Goal: Task Accomplishment & Management: Manage account settings

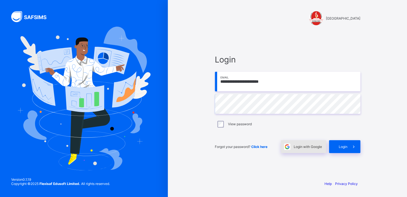
click at [303, 146] on span "Login with Google" at bounding box center [308, 146] width 28 height 4
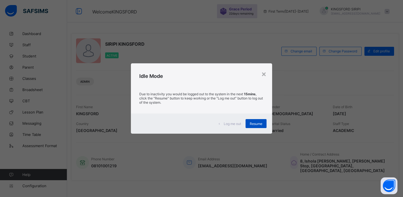
click at [253, 126] on div "Resume" at bounding box center [256, 123] width 21 height 9
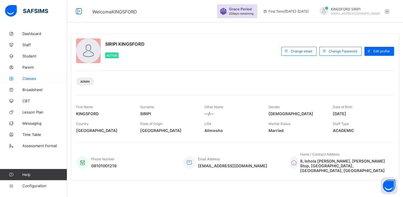
click at [31, 80] on span "Classes" at bounding box center [44, 78] width 45 height 4
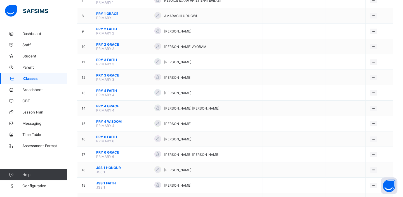
scroll to position [172, 0]
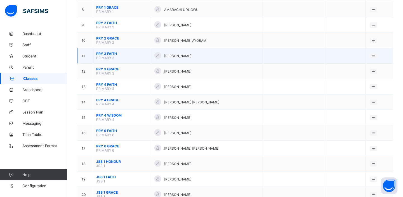
click at [109, 52] on span "PRY 3 FAITH" at bounding box center [121, 54] width 50 height 4
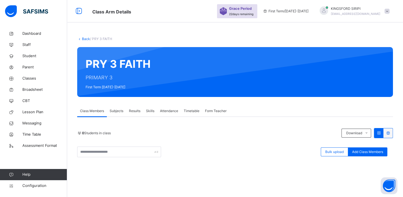
click at [97, 113] on span "Class Members" at bounding box center [92, 110] width 24 height 5
click at [366, 151] on span "Add Class Members" at bounding box center [367, 151] width 31 height 5
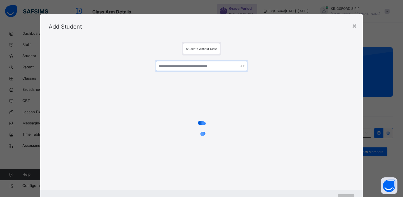
click at [198, 66] on input "text" at bounding box center [202, 66] width 92 height 10
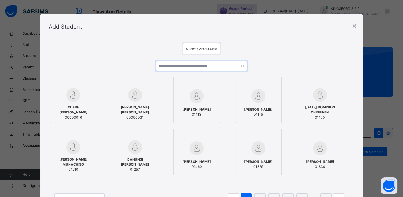
type input "*"
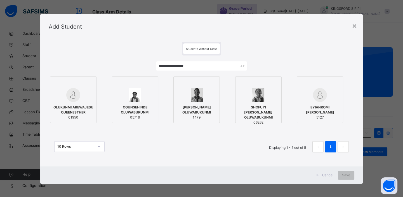
click at [53, 96] on div at bounding box center [73, 95] width 40 height 14
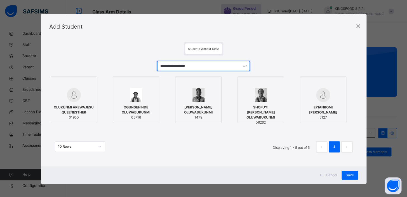
click at [216, 65] on input "**********" at bounding box center [203, 66] width 93 height 10
type input "*"
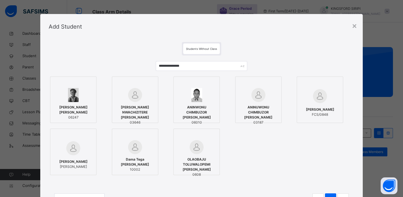
click at [139, 107] on span "[PERSON_NAME] NWACHIZITERE [PERSON_NAME]" at bounding box center [135, 112] width 40 height 15
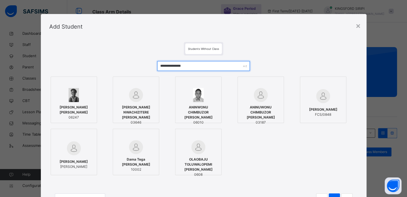
click at [194, 67] on input "**********" at bounding box center [203, 66] width 93 height 10
type input "*"
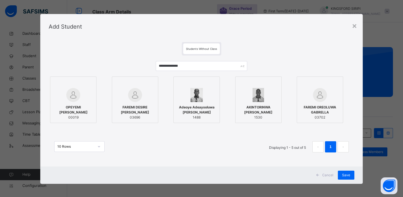
click at [133, 105] on div "FAREMI DESIRE [PERSON_NAME] 03696" at bounding box center [135, 112] width 40 height 21
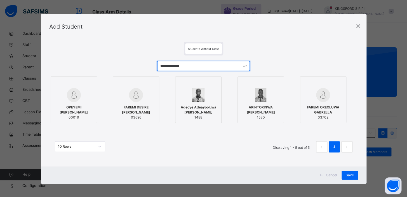
click at [199, 67] on input "**********" at bounding box center [203, 66] width 93 height 10
type input "*"
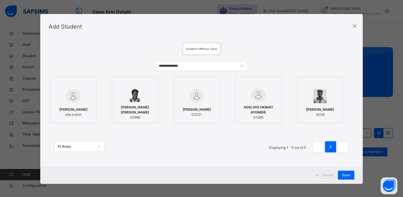
click at [78, 104] on div "[PERSON_NAME] ade.zulton" at bounding box center [73, 112] width 40 height 16
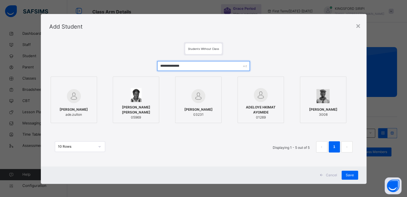
click at [195, 68] on input "**********" at bounding box center [203, 66] width 93 height 10
type input "*"
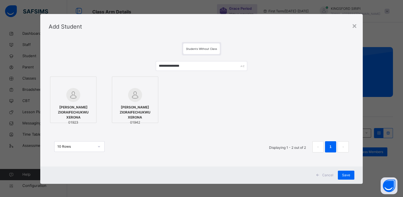
click at [72, 112] on span "[PERSON_NAME] ZIORAIFECHUKWU XERONA" at bounding box center [73, 112] width 40 height 15
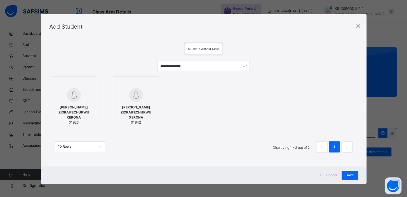
click at [147, 94] on div at bounding box center [136, 95] width 40 height 14
click at [196, 66] on input "**********" at bounding box center [203, 66] width 93 height 10
type input "*"
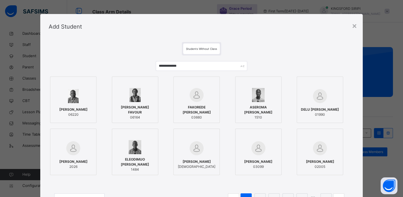
click at [320, 112] on span "DELU [PERSON_NAME]" at bounding box center [320, 109] width 38 height 5
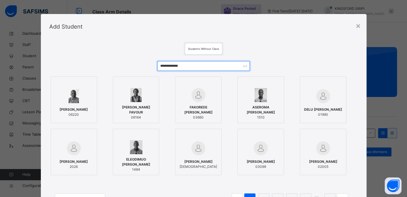
click at [198, 65] on input "**********" at bounding box center [203, 66] width 93 height 10
type input "*"
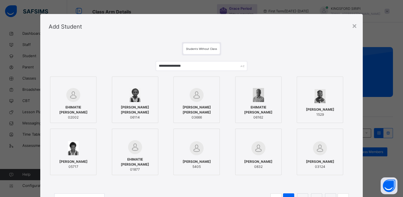
click at [72, 101] on img at bounding box center [73, 95] width 14 height 14
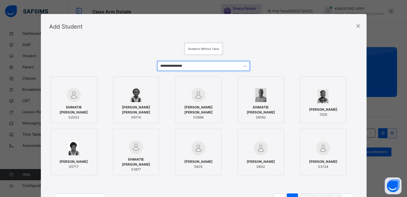
click at [197, 64] on input "**********" at bounding box center [203, 66] width 93 height 10
type input "*"
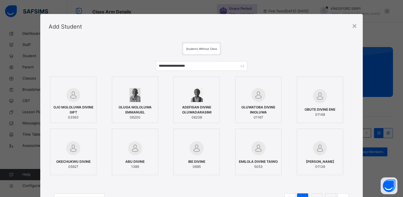
click at [65, 103] on div "OJO MOLOLUWA DIVINE GIFT 03563" at bounding box center [73, 112] width 40 height 21
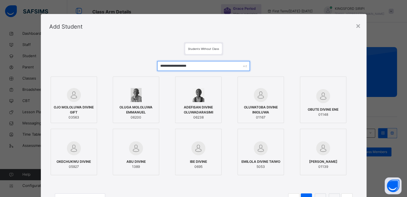
click at [202, 68] on input "**********" at bounding box center [203, 66] width 93 height 10
type input "*"
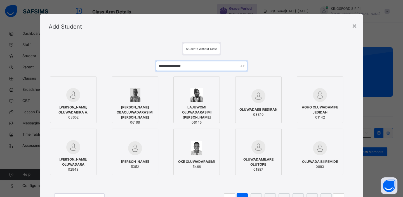
type input "**********"
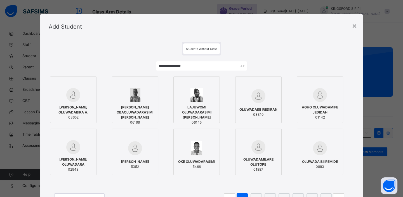
click at [66, 95] on img at bounding box center [73, 95] width 14 height 14
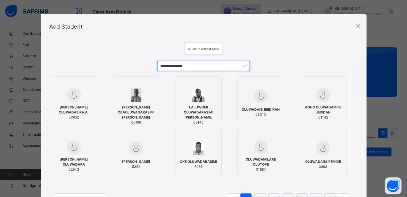
drag, startPoint x: 196, startPoint y: 66, endPoint x: 156, endPoint y: 67, distance: 40.6
click at [157, 67] on input "**********" at bounding box center [203, 66] width 93 height 10
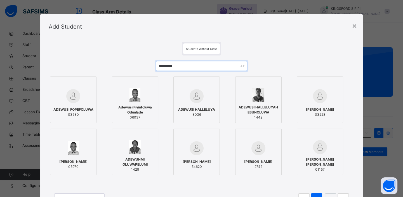
type input "**********"
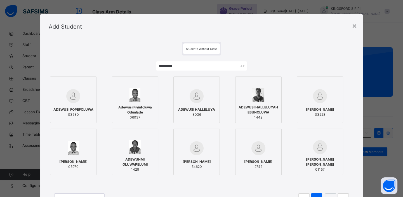
click at [71, 104] on div "ADEWUSI FOPEFOLUWA 03530" at bounding box center [73, 112] width 40 height 16
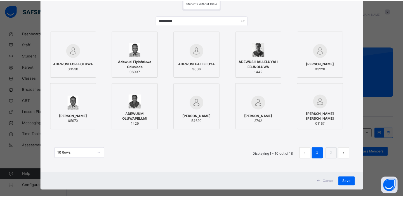
scroll to position [53, 0]
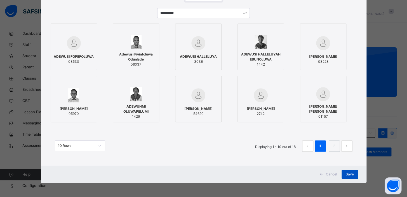
click at [351, 174] on span "Save" at bounding box center [350, 174] width 8 height 5
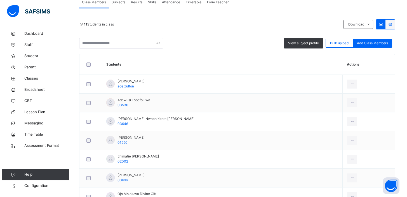
scroll to position [0, 0]
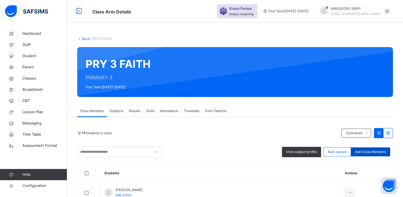
click at [375, 151] on span "Add Class Members" at bounding box center [370, 151] width 31 height 5
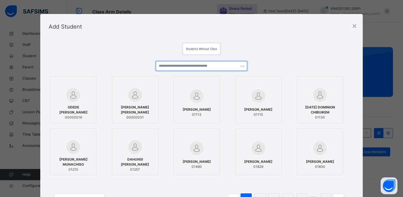
click at [196, 64] on input "text" at bounding box center [202, 66] width 92 height 10
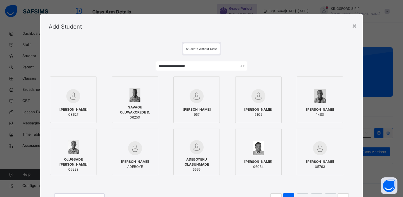
click at [70, 100] on img at bounding box center [73, 96] width 14 height 14
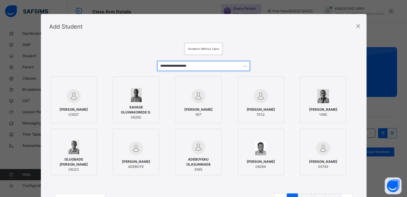
drag, startPoint x: 207, startPoint y: 65, endPoint x: 158, endPoint y: 67, distance: 49.0
click at [158, 67] on input "**********" at bounding box center [203, 66] width 93 height 10
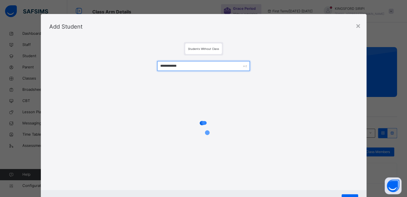
click at [165, 67] on input "**********" at bounding box center [203, 66] width 93 height 10
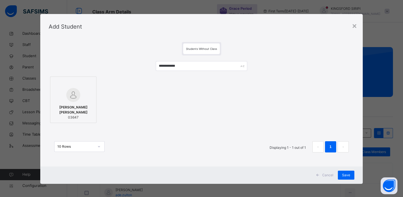
click at [67, 100] on img at bounding box center [73, 95] width 14 height 14
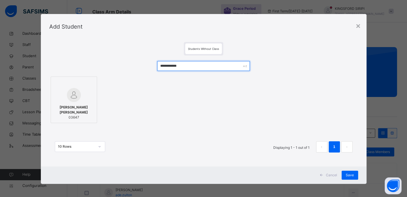
drag, startPoint x: 178, startPoint y: 67, endPoint x: 158, endPoint y: 65, distance: 20.5
click at [158, 65] on input "**********" at bounding box center [203, 66] width 93 height 10
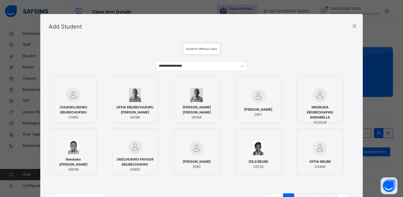
click at [68, 97] on img at bounding box center [73, 95] width 14 height 14
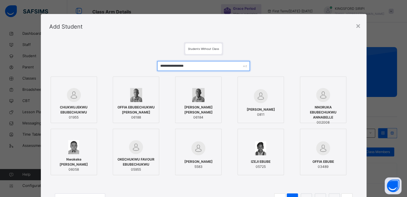
drag, startPoint x: 165, startPoint y: 63, endPoint x: 159, endPoint y: 65, distance: 6.4
click at [159, 65] on input "**********" at bounding box center [203, 66] width 93 height 10
drag, startPoint x: 205, startPoint y: 65, endPoint x: 153, endPoint y: 62, distance: 52.4
click at [153, 62] on div "**********" at bounding box center [203, 135] width 309 height 160
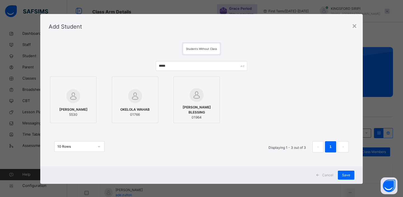
click at [198, 101] on img at bounding box center [197, 95] width 14 height 14
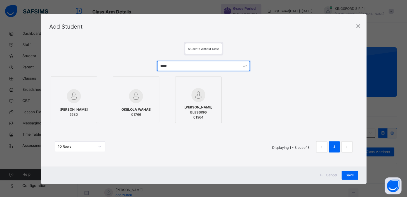
drag, startPoint x: 183, startPoint y: 64, endPoint x: 157, endPoint y: 65, distance: 25.5
click at [157, 65] on input "*****" at bounding box center [203, 66] width 93 height 10
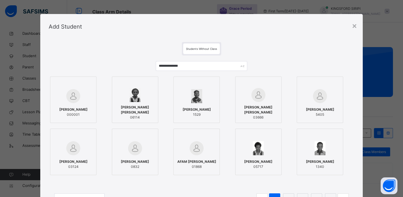
click at [76, 101] on img at bounding box center [73, 96] width 14 height 14
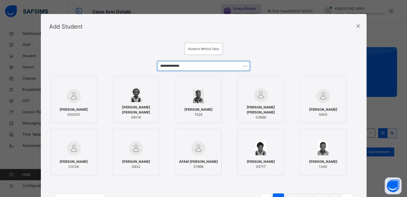
drag, startPoint x: 195, startPoint y: 67, endPoint x: 149, endPoint y: 67, distance: 45.1
click at [149, 67] on div "**********" at bounding box center [203, 135] width 309 height 160
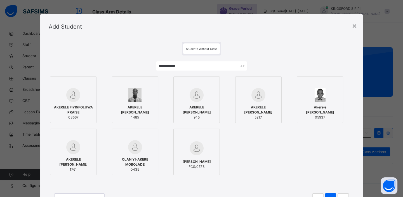
click at [72, 104] on div "AKERELE FIYINFOLUWA PRAISE 03567" at bounding box center [73, 112] width 40 height 21
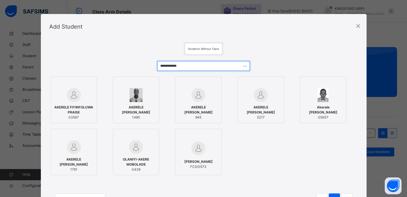
drag, startPoint x: 187, startPoint y: 67, endPoint x: 150, endPoint y: 68, distance: 37.2
click at [150, 68] on div "**********" at bounding box center [203, 135] width 309 height 160
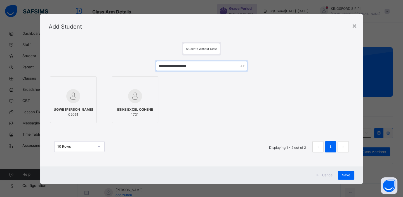
drag, startPoint x: 203, startPoint y: 66, endPoint x: 186, endPoint y: 67, distance: 17.1
click at [186, 67] on input "**********" at bounding box center [202, 66] width 92 height 10
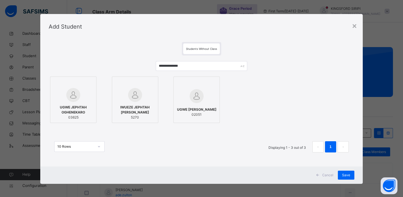
click at [70, 105] on span "UGWE JEPHTAH OGHENEKARO" at bounding box center [73, 110] width 40 height 10
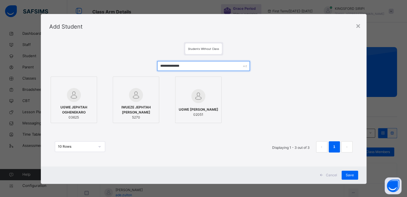
drag, startPoint x: 197, startPoint y: 67, endPoint x: 154, endPoint y: 71, distance: 43.5
click at [154, 71] on div "**********" at bounding box center [203, 109] width 309 height 108
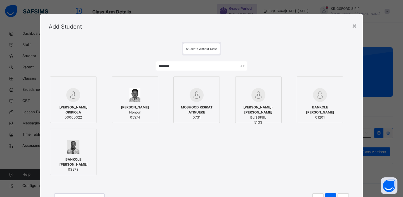
click at [67, 106] on span "[PERSON_NAME] OKIKIOLA" at bounding box center [73, 110] width 40 height 10
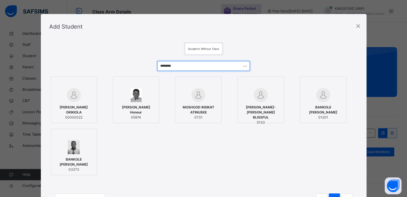
drag, startPoint x: 181, startPoint y: 66, endPoint x: 157, endPoint y: 67, distance: 23.5
click at [157, 67] on input "*******" at bounding box center [203, 66] width 93 height 10
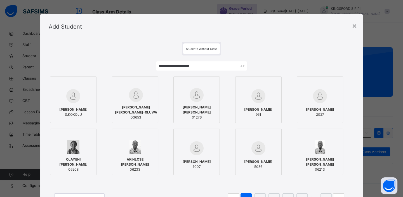
click at [130, 100] on img at bounding box center [136, 95] width 14 height 14
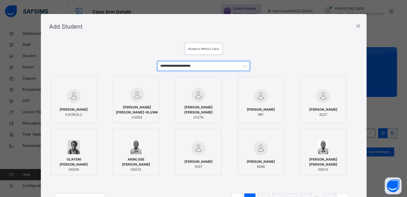
drag, startPoint x: 212, startPoint y: 66, endPoint x: 154, endPoint y: 65, distance: 58.8
click at [154, 65] on div "**********" at bounding box center [203, 135] width 309 height 160
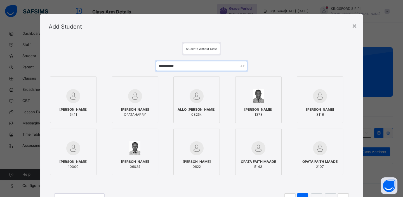
type input "**********"
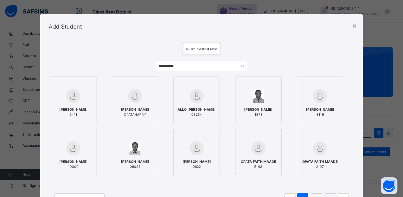
click at [81, 98] on div at bounding box center [73, 96] width 40 height 16
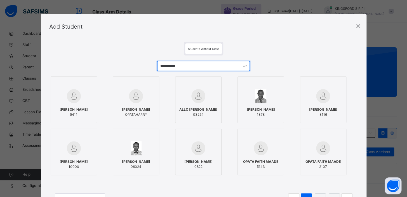
drag, startPoint x: 189, startPoint y: 66, endPoint x: 158, endPoint y: 69, distance: 30.9
click at [158, 69] on input "**********" at bounding box center [203, 66] width 93 height 10
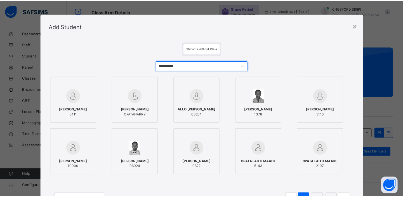
scroll to position [53, 0]
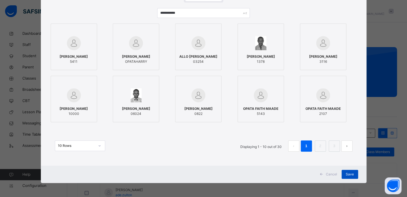
click at [348, 174] on span "Save" at bounding box center [350, 174] width 8 height 5
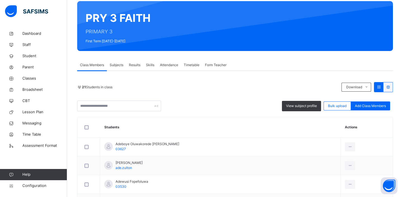
scroll to position [0, 0]
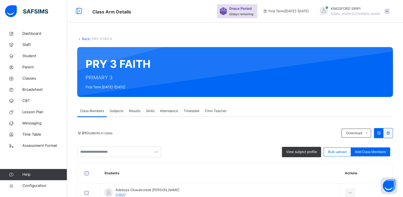
click at [403, 15] on div "Grace Period 22 days remaining First Term / [DATE]-[DATE] [PERSON_NAME] [PERSON…" at bounding box center [310, 11] width 186 height 22
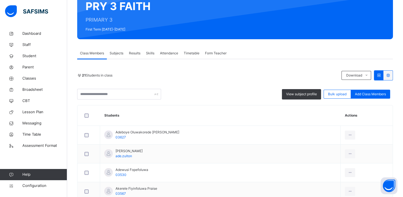
scroll to position [40, 0]
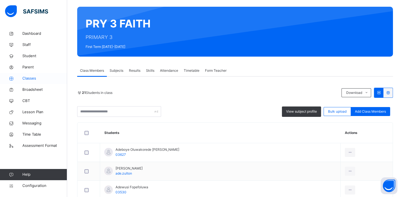
click at [33, 79] on span "Classes" at bounding box center [44, 79] width 45 height 6
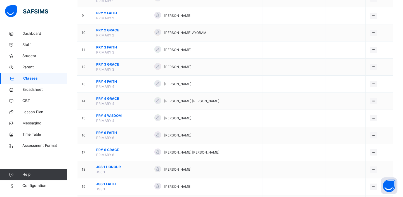
scroll to position [199, 0]
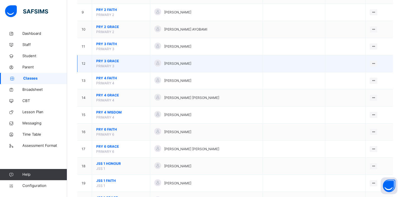
click at [113, 59] on span "PRY 3 GRACE" at bounding box center [121, 61] width 50 height 5
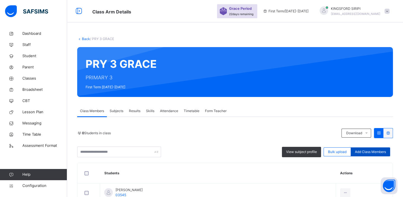
click at [374, 148] on div "Add Class Members" at bounding box center [370, 151] width 39 height 9
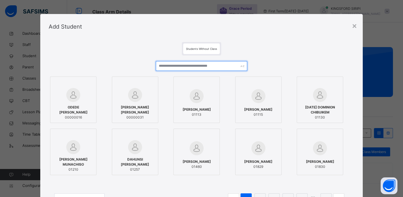
click at [207, 67] on input "text" at bounding box center [202, 66] width 92 height 10
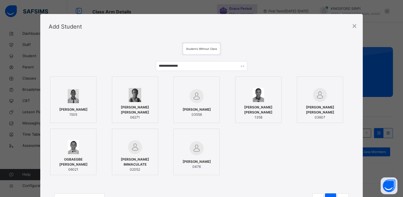
click at [198, 99] on img at bounding box center [197, 96] width 14 height 14
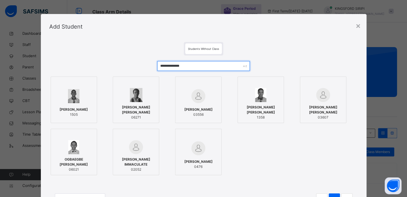
drag, startPoint x: 208, startPoint y: 68, endPoint x: 156, endPoint y: 65, distance: 51.3
click at [157, 65] on input "**********" at bounding box center [203, 66] width 93 height 10
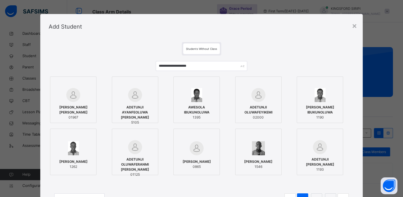
click at [70, 102] on div "[PERSON_NAME] [PERSON_NAME] 01967" at bounding box center [73, 112] width 40 height 21
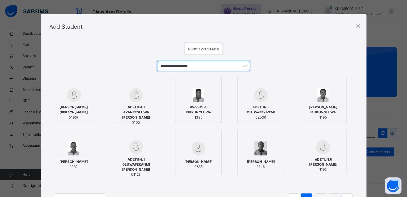
click at [203, 67] on input "**********" at bounding box center [203, 66] width 93 height 10
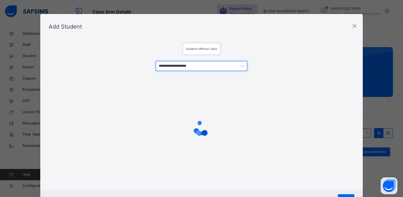
drag, startPoint x: 203, startPoint y: 67, endPoint x: 155, endPoint y: 66, distance: 47.6
click at [156, 66] on input "**********" at bounding box center [202, 66] width 92 height 10
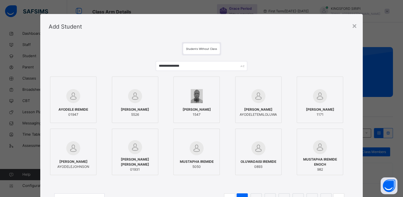
click at [70, 101] on img at bounding box center [73, 96] width 14 height 14
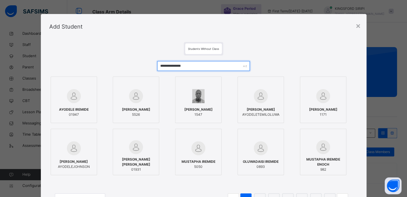
drag, startPoint x: 192, startPoint y: 65, endPoint x: 158, endPoint y: 67, distance: 34.8
click at [158, 67] on input "**********" at bounding box center [203, 66] width 93 height 10
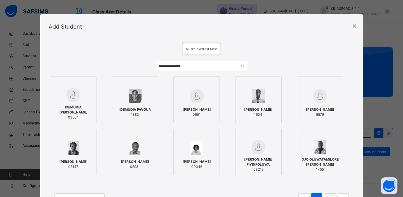
click at [74, 105] on span "IDEMUDIA [PERSON_NAME]" at bounding box center [73, 110] width 40 height 10
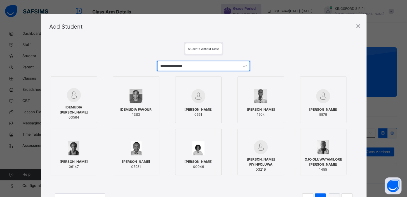
drag, startPoint x: 196, startPoint y: 65, endPoint x: 142, endPoint y: 67, distance: 54.3
click at [142, 67] on div "**********" at bounding box center [203, 135] width 309 height 160
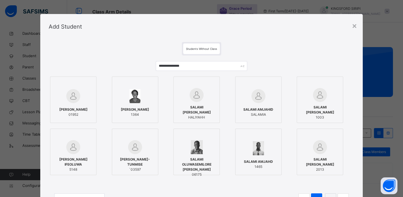
click at [76, 99] on img at bounding box center [73, 96] width 14 height 14
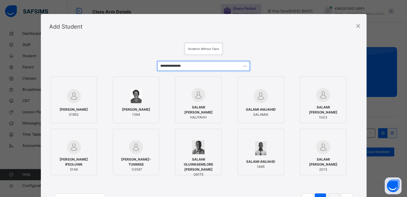
drag, startPoint x: 192, startPoint y: 65, endPoint x: 157, endPoint y: 66, distance: 35.6
click at [157, 66] on input "**********" at bounding box center [203, 66] width 93 height 10
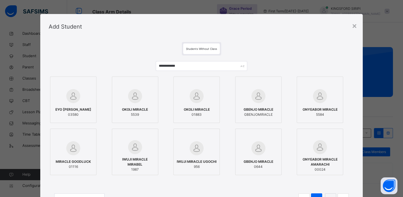
click at [79, 94] on div at bounding box center [73, 96] width 40 height 16
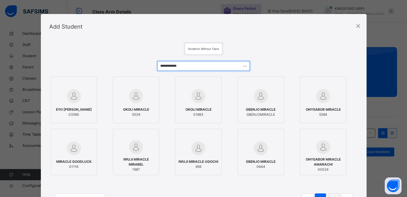
drag, startPoint x: 190, startPoint y: 65, endPoint x: 156, endPoint y: 66, distance: 34.2
click at [157, 66] on input "**********" at bounding box center [203, 66] width 93 height 10
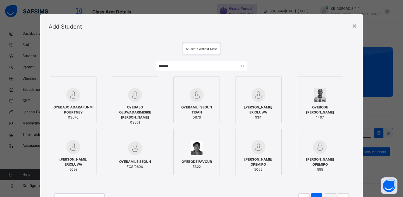
click at [140, 100] on img at bounding box center [135, 95] width 14 height 14
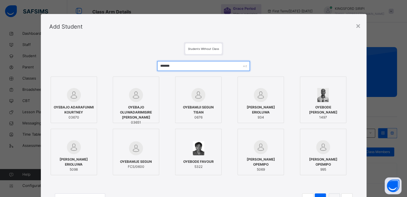
drag, startPoint x: 188, startPoint y: 65, endPoint x: 148, endPoint y: 67, distance: 39.5
click at [148, 67] on div "******* OYEBAJO ADARAFUNMI KOURTNEY 03670 OYEBAJO OLUWADARIMISIRE [PERSON_NAME]…" at bounding box center [203, 135] width 309 height 160
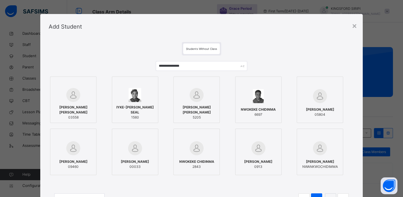
click at [76, 98] on img at bounding box center [73, 95] width 14 height 14
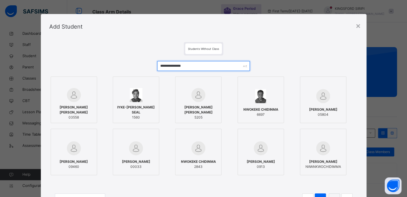
drag, startPoint x: 192, startPoint y: 66, endPoint x: 156, endPoint y: 66, distance: 35.3
click at [157, 66] on input "**********" at bounding box center [203, 66] width 93 height 10
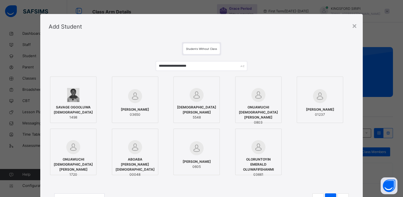
click at [134, 100] on img at bounding box center [135, 96] width 14 height 14
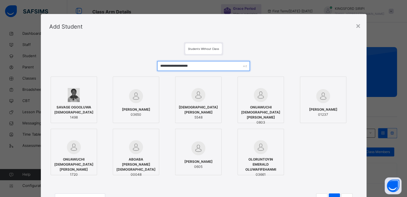
drag, startPoint x: 207, startPoint y: 67, endPoint x: 159, endPoint y: 66, distance: 47.3
click at [159, 66] on input "**********" at bounding box center [203, 66] width 93 height 10
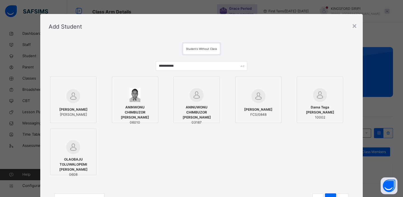
click at [67, 104] on div "[PERSON_NAME] [PERSON_NAME]" at bounding box center [73, 112] width 40 height 16
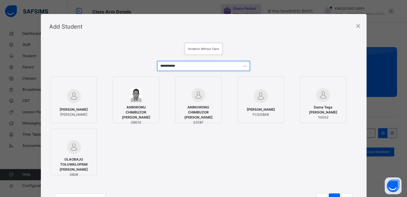
drag, startPoint x: 188, startPoint y: 67, endPoint x: 155, endPoint y: 68, distance: 33.9
click at [155, 68] on div "**********" at bounding box center [203, 135] width 309 height 160
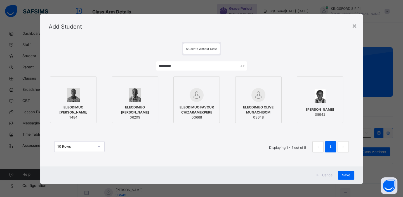
click at [261, 107] on span "ELEODIMUO OLIVE MUNACHISOM" at bounding box center [258, 110] width 40 height 10
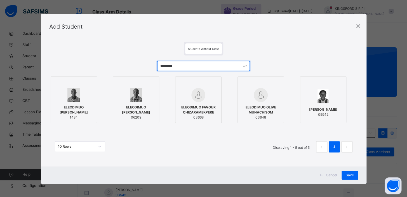
drag, startPoint x: 182, startPoint y: 65, endPoint x: 153, endPoint y: 66, distance: 28.6
click at [153, 66] on div "********* ELEODIMUO [PERSON_NAME] 1484 ELEODIMUO [PERSON_NAME] 06209 ELEODIMUO …" at bounding box center [203, 109] width 309 height 108
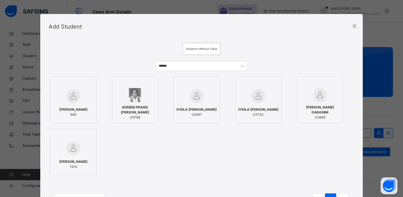
click at [195, 107] on span "IYIOLA [PERSON_NAME]" at bounding box center [197, 109] width 40 height 5
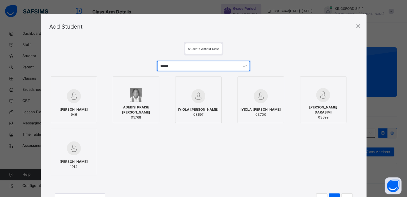
drag, startPoint x: 181, startPoint y: 67, endPoint x: 156, endPoint y: 65, distance: 25.5
click at [157, 65] on input "******" at bounding box center [203, 66] width 93 height 10
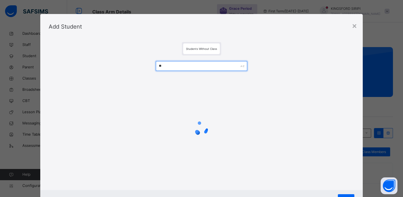
type input "*"
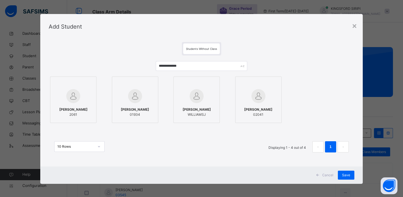
click at [134, 104] on div "[PERSON_NAME] 01934" at bounding box center [135, 112] width 40 height 16
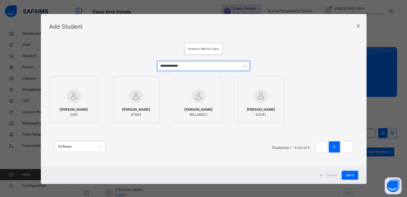
drag, startPoint x: 195, startPoint y: 68, endPoint x: 157, endPoint y: 67, distance: 38.7
click at [157, 67] on input "**********" at bounding box center [203, 66] width 93 height 10
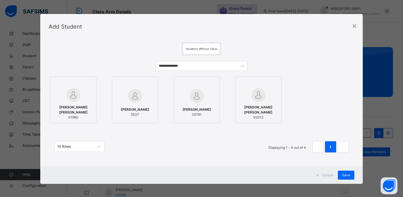
click at [73, 105] on span "[PERSON_NAME] [PERSON_NAME]" at bounding box center [73, 110] width 40 height 10
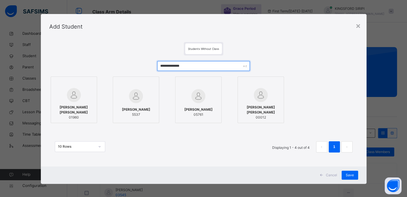
drag, startPoint x: 191, startPoint y: 65, endPoint x: 156, endPoint y: 63, distance: 34.5
click at [157, 63] on input "**********" at bounding box center [203, 66] width 93 height 10
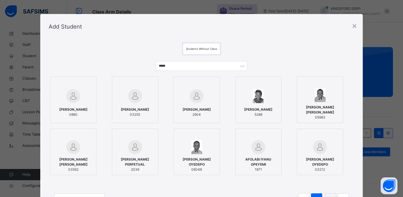
click at [67, 155] on div "[PERSON_NAME] [PERSON_NAME] 03562" at bounding box center [73, 164] width 40 height 21
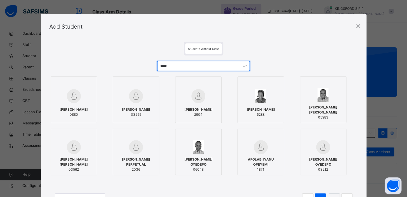
drag, startPoint x: 189, startPoint y: 68, endPoint x: 155, endPoint y: 68, distance: 33.9
click at [155, 68] on div "***** [PERSON_NAME] 0880 [PERSON_NAME] 03255 [PERSON_NAME] 2904 [PERSON_NAME] 5…" at bounding box center [203, 135] width 309 height 160
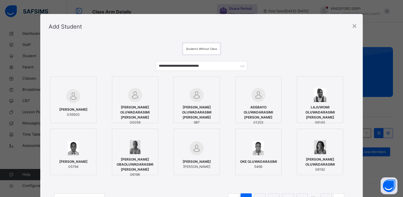
click at [76, 107] on span "[PERSON_NAME]" at bounding box center [73, 109] width 28 height 5
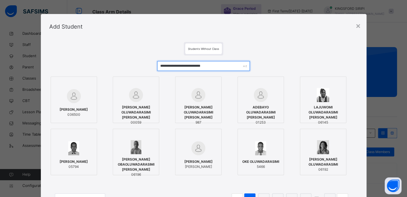
drag, startPoint x: 216, startPoint y: 66, endPoint x: 156, endPoint y: 67, distance: 59.6
click at [157, 67] on input "**********" at bounding box center [203, 66] width 93 height 10
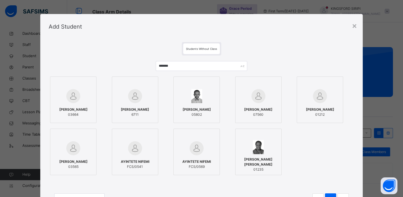
click at [72, 152] on img at bounding box center [73, 148] width 14 height 14
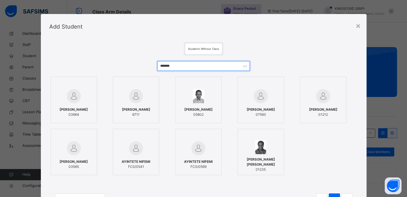
drag, startPoint x: 162, startPoint y: 69, endPoint x: 156, endPoint y: 66, distance: 6.7
click at [157, 66] on input "******" at bounding box center [203, 66] width 93 height 10
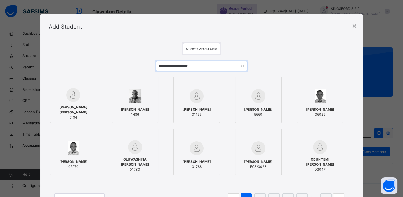
drag, startPoint x: 204, startPoint y: 65, endPoint x: 156, endPoint y: 64, distance: 47.9
click at [156, 64] on input "**********" at bounding box center [202, 66] width 92 height 10
type input "**********"
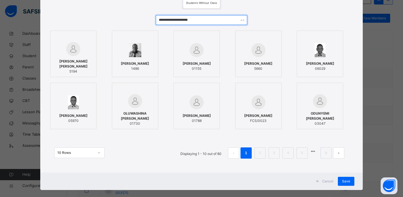
scroll to position [53, 0]
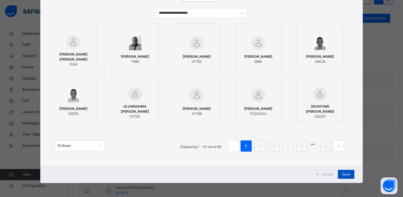
click at [345, 174] on span "Save" at bounding box center [346, 174] width 8 height 5
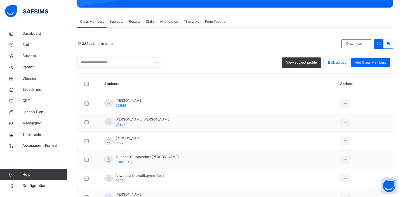
scroll to position [129, 0]
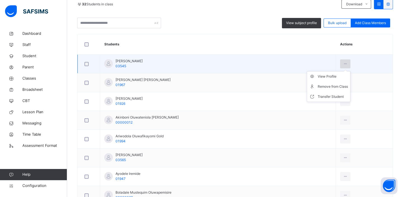
click at [343, 65] on icon at bounding box center [345, 63] width 5 height 5
click at [333, 87] on div "Remove from Class" at bounding box center [333, 87] width 30 height 6
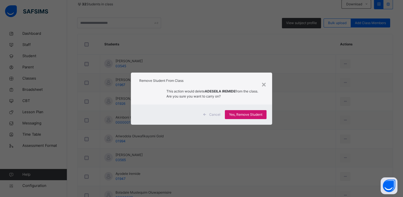
click at [237, 111] on div "Yes, Remove Student" at bounding box center [246, 114] width 42 height 9
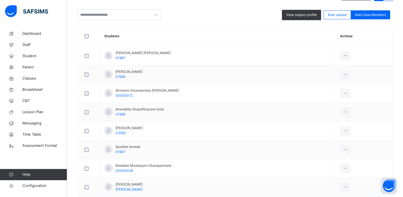
scroll to position [149, 0]
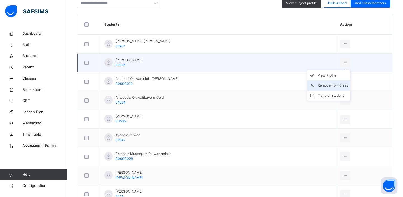
click at [327, 85] on div "Remove from Class" at bounding box center [333, 86] width 30 height 6
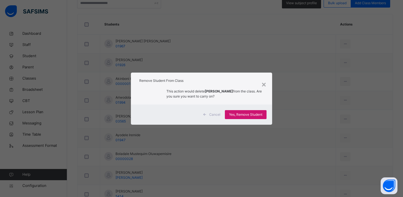
click at [254, 113] on span "Yes, Remove Student" at bounding box center [245, 114] width 33 height 5
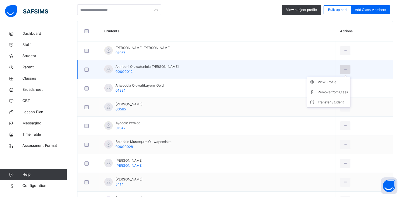
scroll to position [143, 0]
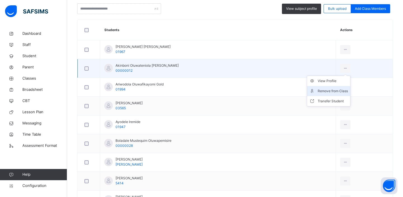
click at [327, 90] on div "Remove from Class" at bounding box center [333, 91] width 30 height 6
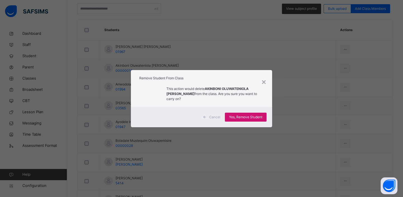
click at [243, 114] on span "Yes, Remove Student" at bounding box center [245, 116] width 33 height 5
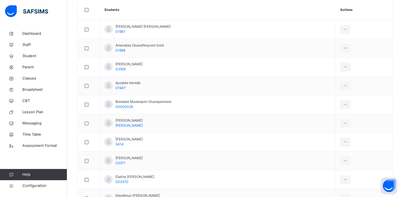
scroll to position [164, 0]
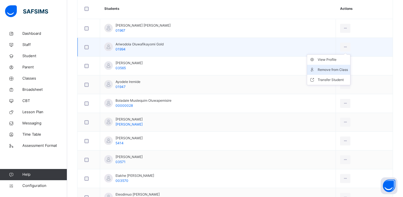
click at [325, 69] on div "Remove from Class" at bounding box center [333, 70] width 30 height 6
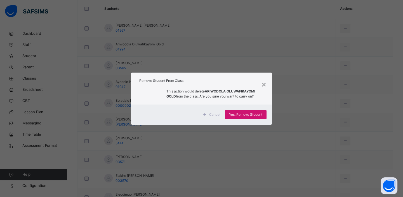
click at [238, 113] on span "Yes, Remove Student" at bounding box center [245, 114] width 33 height 5
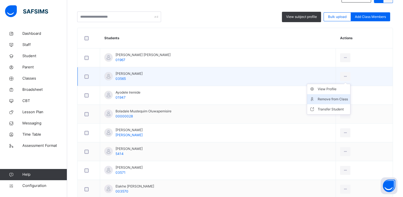
scroll to position [168, 0]
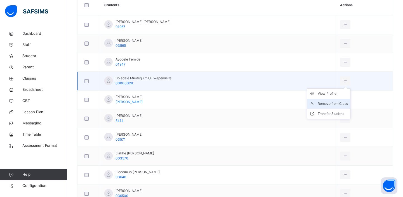
click at [327, 103] on div "Remove from Class" at bounding box center [333, 104] width 30 height 6
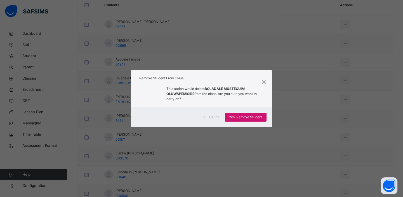
click at [243, 118] on span "Yes, Remove Student" at bounding box center [245, 116] width 33 height 5
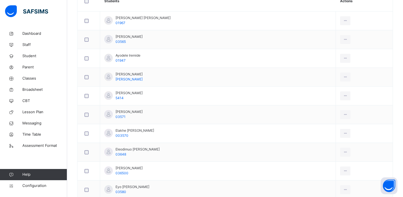
scroll to position [179, 0]
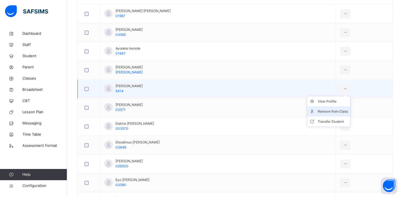
click at [325, 113] on div "Remove from Class" at bounding box center [333, 112] width 30 height 6
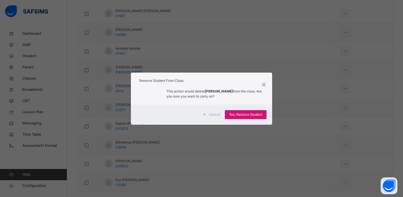
click at [251, 115] on span "Yes, Remove Student" at bounding box center [245, 114] width 33 height 5
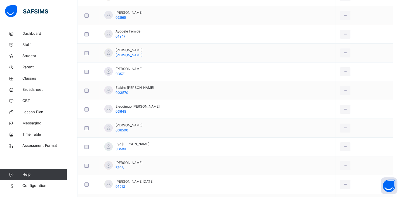
scroll to position [199, 0]
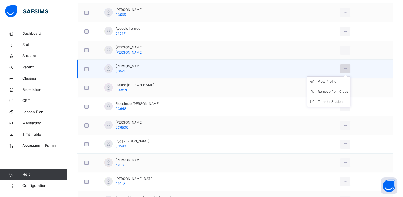
click at [345, 68] on div at bounding box center [345, 68] width 10 height 9
click at [334, 90] on div "Remove from Class" at bounding box center [333, 92] width 30 height 6
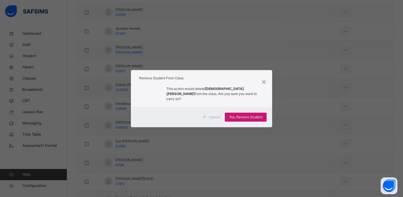
click at [239, 115] on span "Yes, Remove Student" at bounding box center [245, 116] width 33 height 5
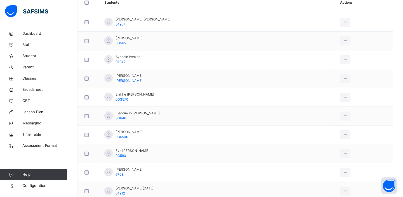
scroll to position [171, 0]
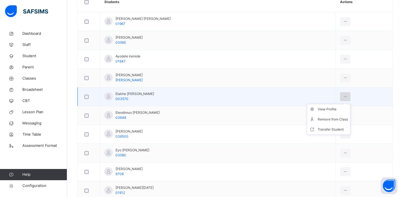
click at [343, 96] on icon at bounding box center [345, 96] width 5 height 5
click at [331, 116] on div "Remove from Class" at bounding box center [333, 119] width 30 height 6
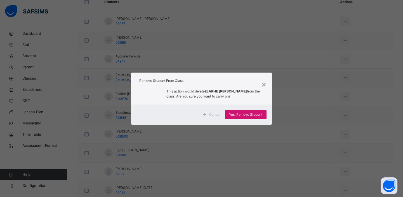
click at [240, 113] on span "Yes, Remove Student" at bounding box center [245, 114] width 33 height 5
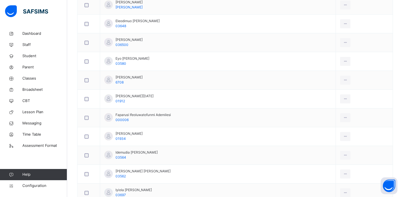
scroll to position [246, 0]
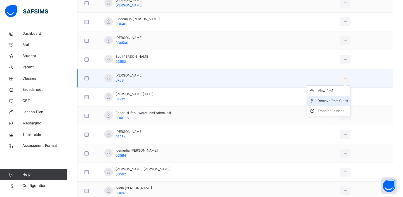
click at [336, 99] on div "Remove from Class" at bounding box center [333, 101] width 30 height 6
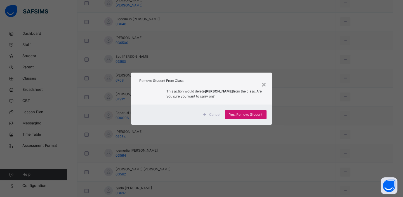
click at [254, 114] on span "Yes, Remove Student" at bounding box center [245, 114] width 33 height 5
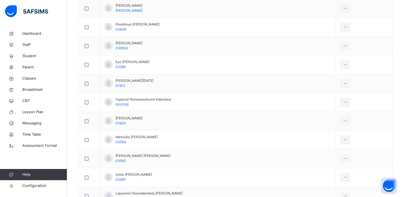
scroll to position [243, 0]
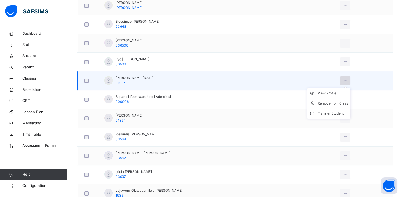
click at [343, 78] on icon at bounding box center [345, 80] width 5 height 5
click at [327, 100] on div "Remove from Class" at bounding box center [333, 103] width 30 height 6
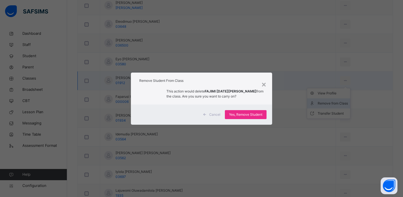
scroll to position [251, 0]
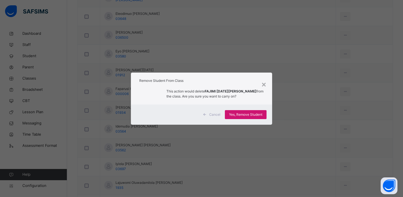
click at [242, 113] on span "Yes, Remove Student" at bounding box center [245, 114] width 33 height 5
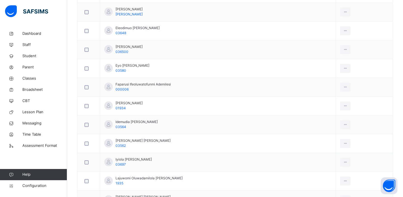
scroll to position [238, 0]
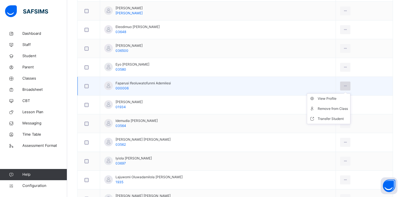
click at [343, 83] on icon at bounding box center [345, 85] width 5 height 5
click at [322, 109] on div "Remove from Class" at bounding box center [333, 109] width 30 height 6
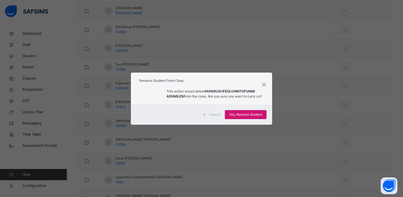
click at [255, 116] on span "Yes, Remove Student" at bounding box center [245, 114] width 33 height 5
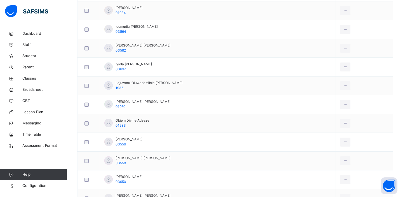
scroll to position [314, 0]
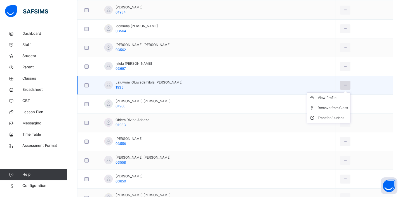
click at [343, 83] on icon at bounding box center [345, 85] width 5 height 5
click at [330, 105] on div "Remove from Class" at bounding box center [333, 108] width 30 height 6
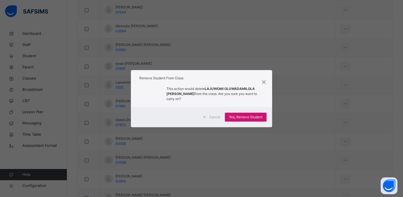
click at [253, 115] on span "Yes, Remove Student" at bounding box center [245, 116] width 33 height 5
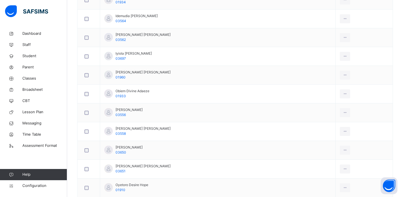
scroll to position [325, 0]
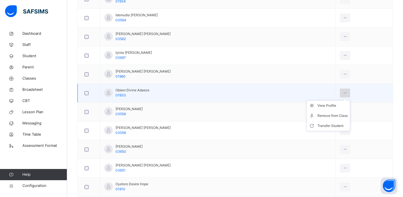
click at [343, 92] on icon at bounding box center [345, 92] width 5 height 5
click at [328, 115] on div "Remove from Class" at bounding box center [333, 116] width 30 height 6
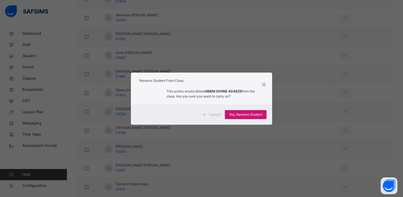
click at [251, 112] on span "Yes, Remove Student" at bounding box center [245, 114] width 33 height 5
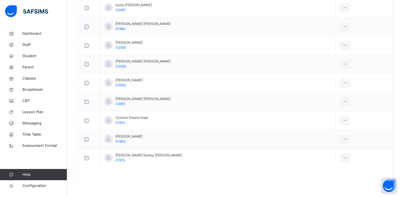
scroll to position [373, 0]
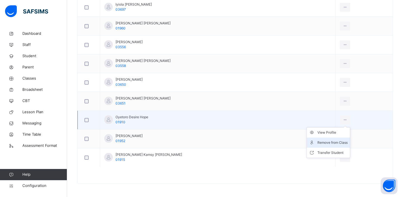
click at [334, 140] on div "Remove from Class" at bounding box center [333, 143] width 30 height 6
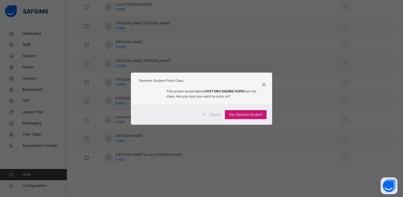
click at [255, 114] on span "Yes, Remove Student" at bounding box center [245, 114] width 33 height 5
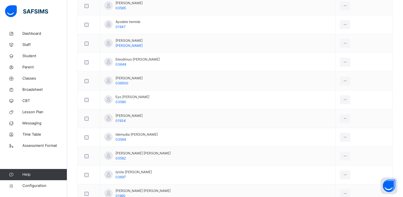
scroll to position [354, 0]
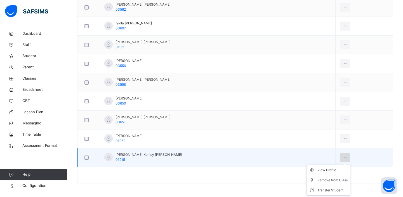
click at [343, 155] on icon at bounding box center [345, 157] width 5 height 5
click at [329, 178] on div "Remove from Class" at bounding box center [333, 180] width 30 height 6
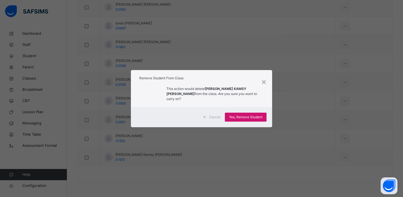
click at [254, 114] on span "Yes, Remove Student" at bounding box center [245, 116] width 33 height 5
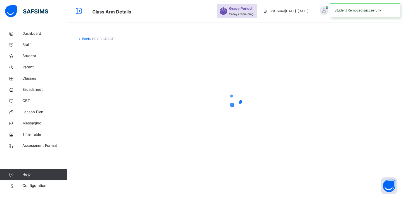
scroll to position [0, 0]
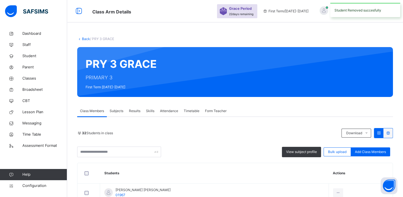
click at [124, 132] on div "32 Students in class" at bounding box center [208, 132] width 262 height 5
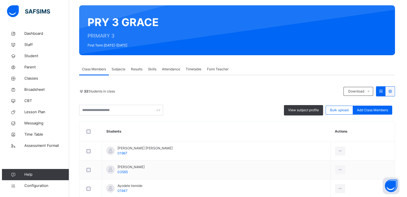
scroll to position [27, 0]
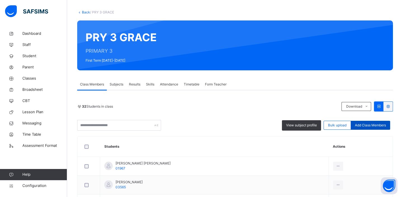
click at [377, 125] on span "Add Class Members" at bounding box center [370, 125] width 31 height 5
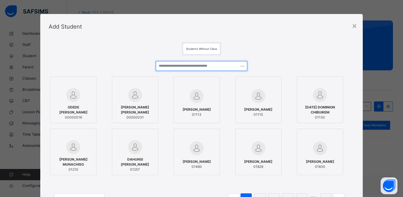
click at [199, 67] on input "text" at bounding box center [202, 66] width 92 height 10
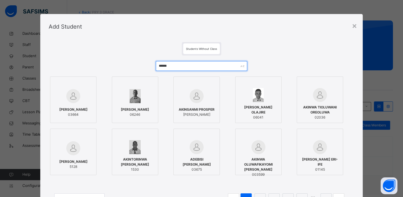
type input "******"
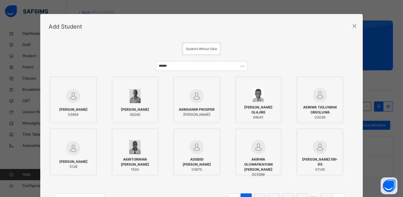
click at [319, 107] on span "AKINWA TIOLUWANI OREOLUWA" at bounding box center [320, 110] width 40 height 10
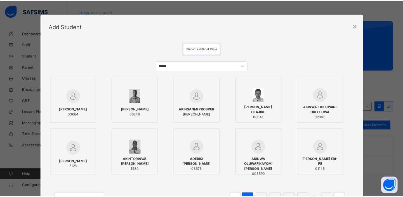
scroll to position [53, 0]
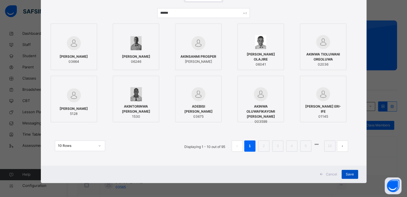
click at [351, 172] on span "Save" at bounding box center [350, 174] width 8 height 5
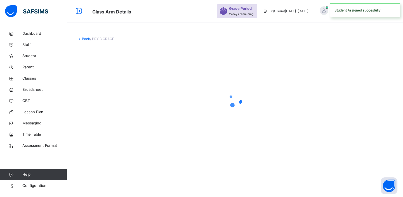
scroll to position [0, 0]
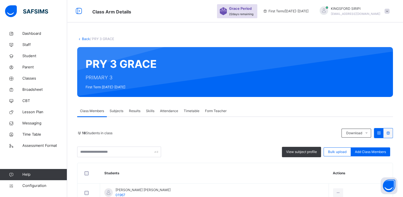
click at [84, 38] on link "Back" at bounding box center [86, 39] width 8 height 4
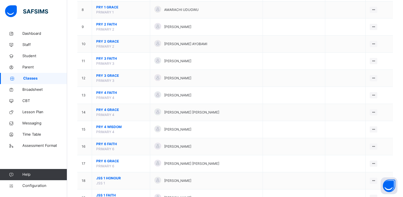
scroll to position [188, 0]
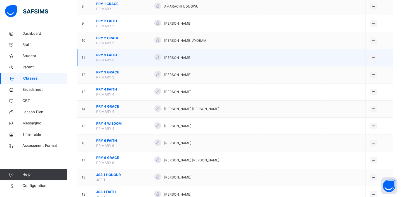
click at [135, 54] on span "PRY 3 FAITH" at bounding box center [121, 55] width 50 height 5
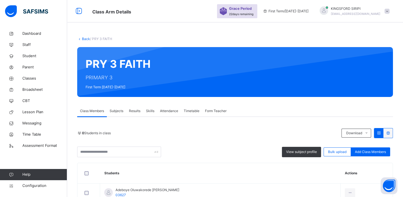
click at [201, 145] on div "0 Students in class Download Pdf Report Excel Report View subject profile Bulk …" at bounding box center [235, 142] width 316 height 29
click at [86, 39] on link "Back" at bounding box center [86, 39] width 8 height 4
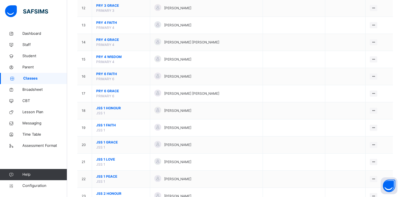
scroll to position [242, 0]
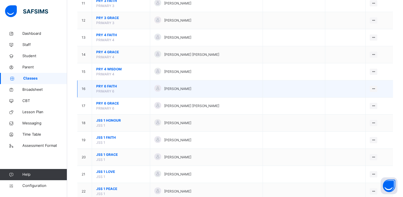
click at [108, 86] on span "PRY 6 FAITH" at bounding box center [121, 86] width 50 height 5
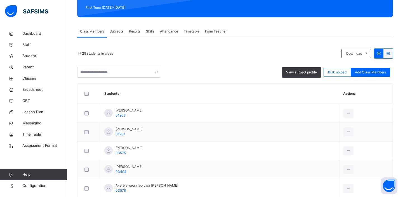
scroll to position [82, 0]
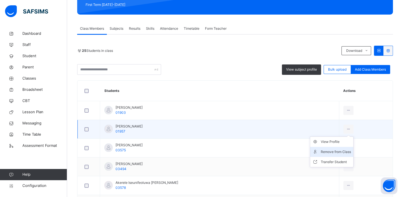
click at [328, 151] on div "Remove from Class" at bounding box center [336, 152] width 30 height 6
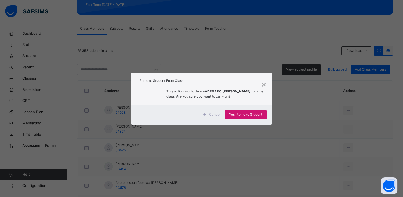
click at [254, 116] on span "Yes, Remove Student" at bounding box center [245, 114] width 33 height 5
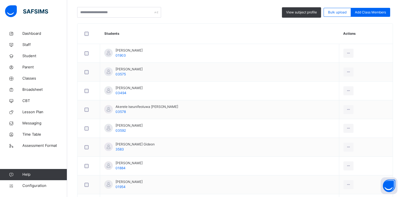
scroll to position [140, 0]
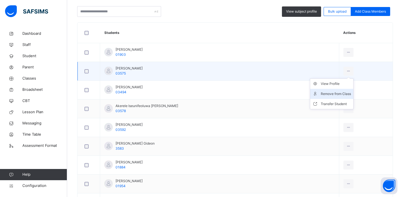
click at [332, 94] on div "Remove from Class" at bounding box center [336, 94] width 30 height 6
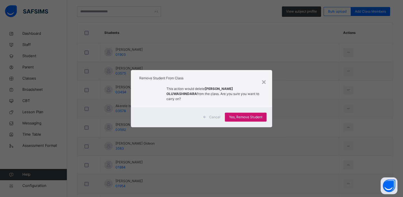
click at [254, 120] on div "Yes, Remove Student" at bounding box center [246, 117] width 42 height 9
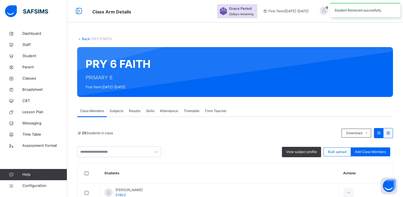
scroll to position [145, 0]
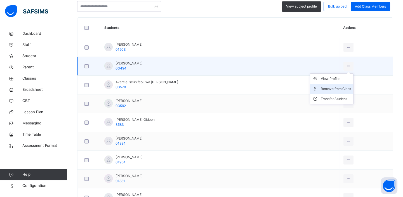
click at [326, 90] on div "Remove from Class" at bounding box center [336, 89] width 30 height 6
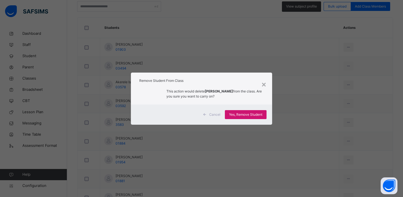
click at [244, 115] on span "Yes, Remove Student" at bounding box center [245, 114] width 33 height 5
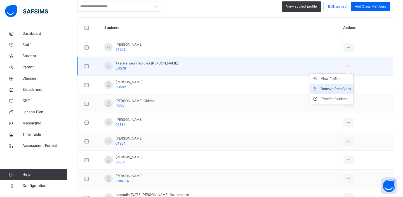
click at [336, 89] on div "Remove from Class" at bounding box center [336, 89] width 30 height 6
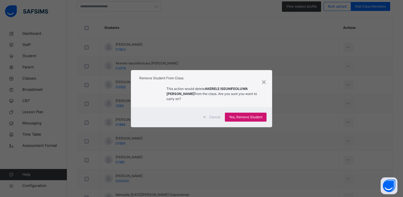
click at [250, 115] on span "Yes, Remove Student" at bounding box center [245, 116] width 33 height 5
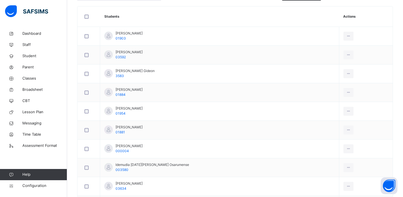
scroll to position [156, 0]
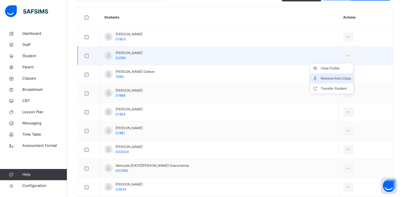
click at [321, 80] on div "Remove from Class" at bounding box center [336, 79] width 30 height 6
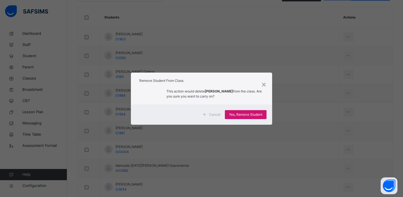
click at [249, 116] on span "Yes, Remove Student" at bounding box center [245, 114] width 33 height 5
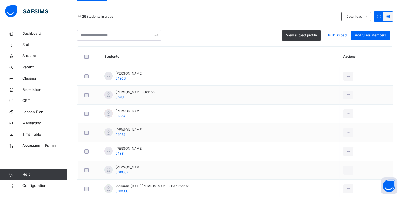
scroll to position [117, 0]
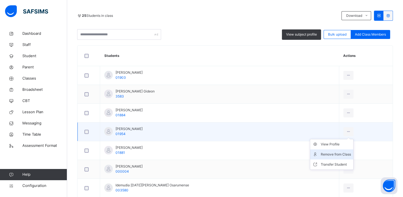
click at [330, 153] on div "Remove from Class" at bounding box center [336, 154] width 30 height 6
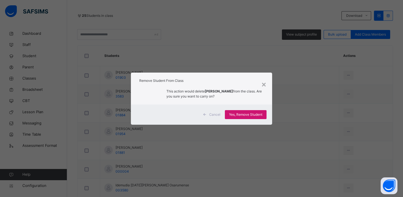
click at [241, 116] on span "Yes, Remove Student" at bounding box center [245, 114] width 33 height 5
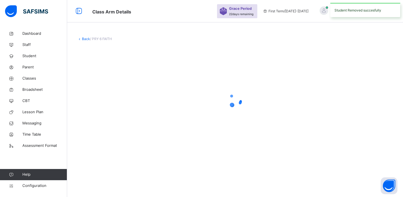
scroll to position [0, 0]
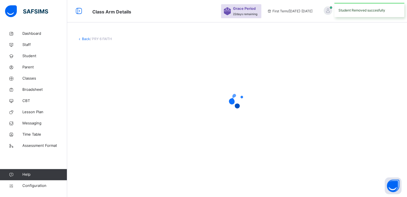
drag, startPoint x: 403, startPoint y: 77, endPoint x: 403, endPoint y: 81, distance: 4.5
click at [403, 81] on html "Class Arm Details Grace Period 22 days remaining First Term / [DATE]-[DATE] KIN…" at bounding box center [203, 98] width 407 height 197
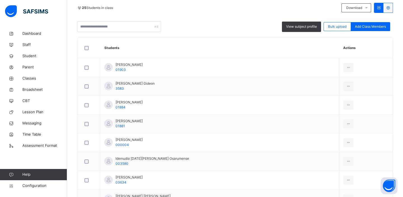
scroll to position [149, 0]
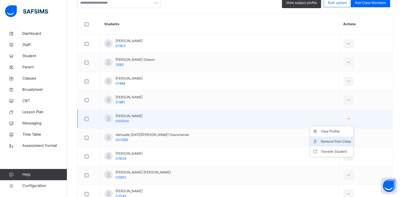
click at [334, 142] on div "Remove from Class" at bounding box center [336, 142] width 30 height 6
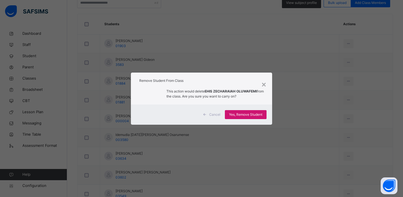
click at [236, 114] on span "Yes, Remove Student" at bounding box center [245, 114] width 33 height 5
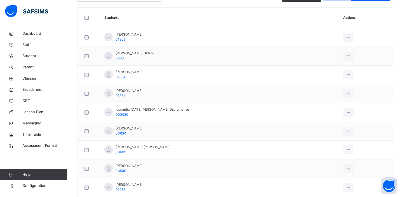
scroll to position [167, 0]
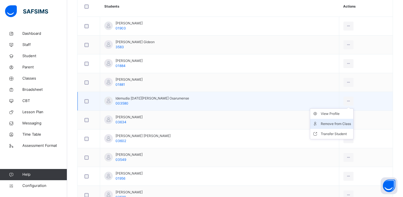
click at [327, 122] on div "Remove from Class" at bounding box center [336, 124] width 30 height 6
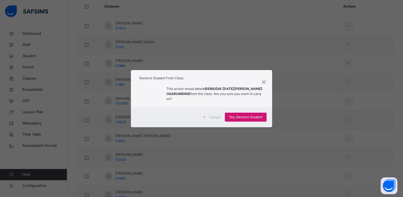
click at [252, 116] on span "Yes, Remove Student" at bounding box center [245, 116] width 33 height 5
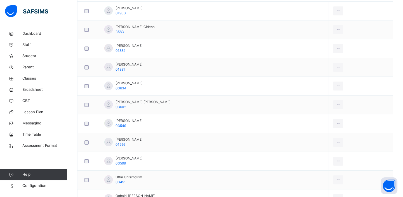
scroll to position [183, 0]
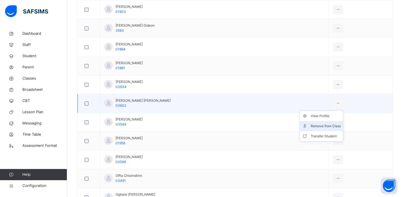
click at [327, 125] on div "Remove from Class" at bounding box center [326, 126] width 30 height 6
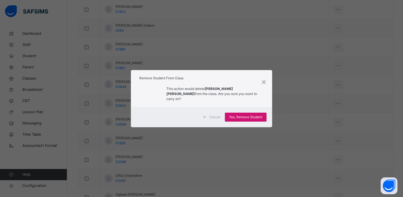
click at [240, 115] on span "Yes, Remove Student" at bounding box center [245, 116] width 33 height 5
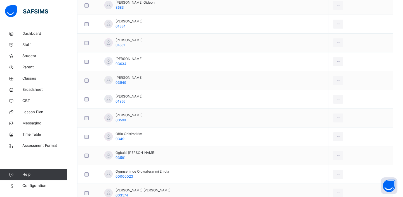
scroll to position [207, 0]
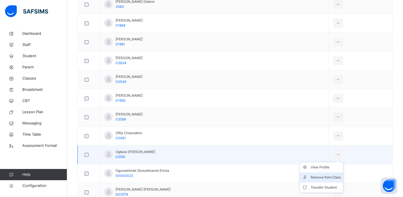
click at [325, 177] on div "Remove from Class" at bounding box center [326, 177] width 30 height 6
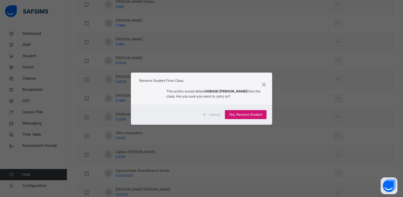
click at [257, 112] on span "Yes, Remove Student" at bounding box center [245, 114] width 33 height 5
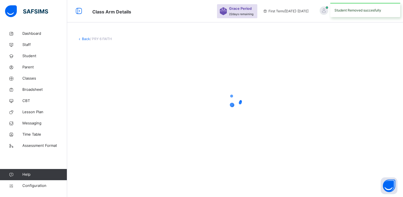
scroll to position [0, 0]
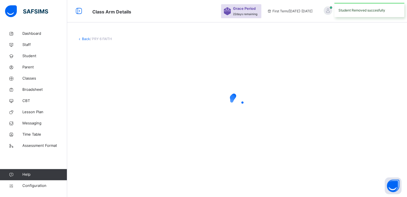
click at [405, 105] on html "Class Arm Details Grace Period 22 days remaining First Term / [DATE]-[DATE] KIN…" at bounding box center [203, 98] width 407 height 197
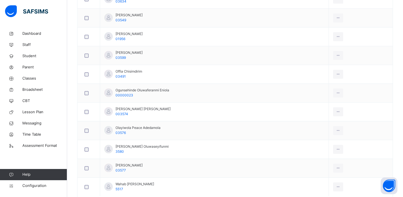
scroll to position [271, 0]
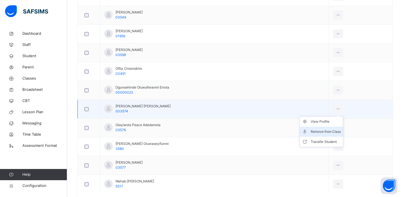
click at [322, 131] on div "Remove from Class" at bounding box center [326, 132] width 30 height 6
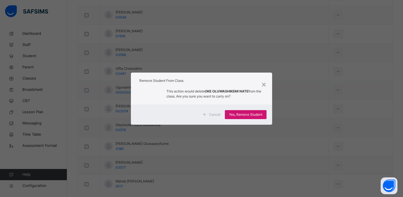
click at [256, 113] on span "Yes, Remove Student" at bounding box center [245, 114] width 33 height 5
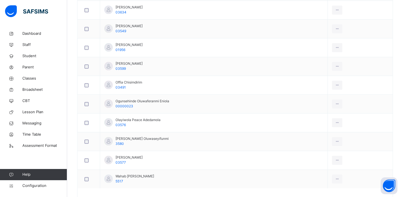
scroll to position [259, 0]
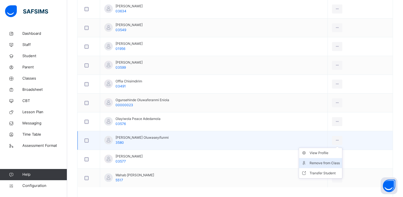
click at [328, 162] on div "Remove from Class" at bounding box center [325, 163] width 30 height 6
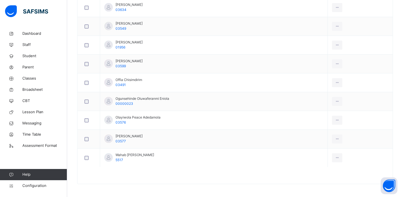
scroll to position [260, 0]
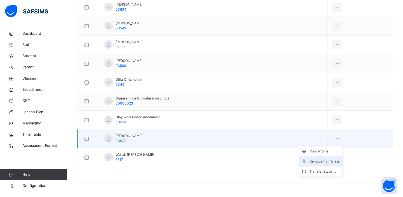
click at [330, 160] on div "Remove from Class" at bounding box center [325, 161] width 30 height 6
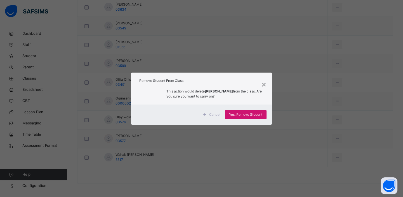
click at [241, 115] on span "Yes, Remove Student" at bounding box center [245, 114] width 33 height 5
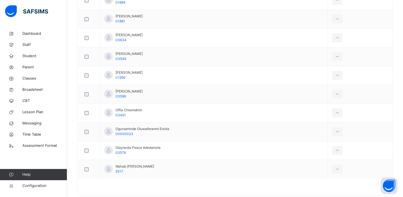
scroll to position [242, 0]
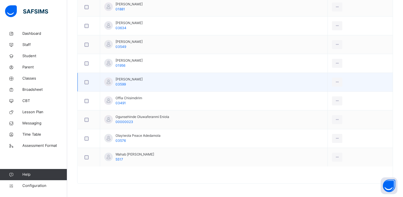
click at [88, 83] on div at bounding box center [88, 82] width 11 height 4
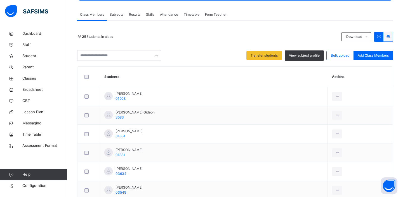
scroll to position [95, 0]
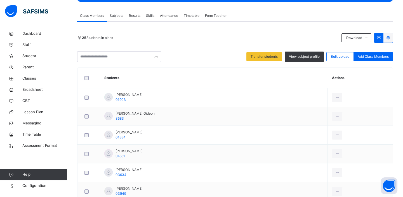
click at [401, 64] on div "Back / PRY 6 FAITH PRY 6 FAITH PRIMARY 6 First Term 2025-2026 Class Members Sub…" at bounding box center [235, 138] width 336 height 411
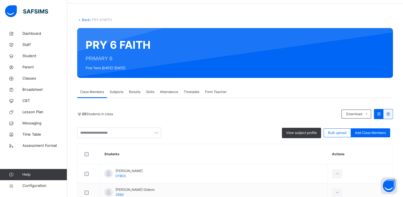
scroll to position [24, 0]
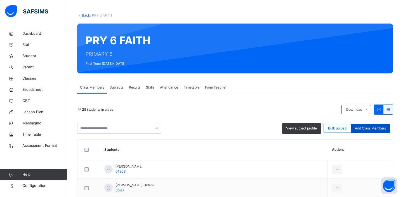
click at [369, 127] on span "Add Class Members" at bounding box center [370, 128] width 31 height 5
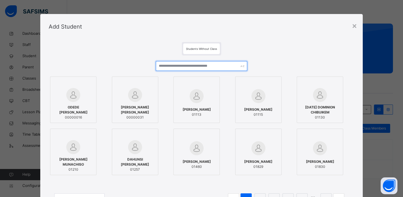
click at [220, 67] on input "text" at bounding box center [202, 66] width 92 height 10
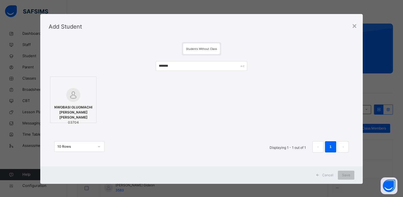
click at [70, 98] on img at bounding box center [73, 95] width 14 height 14
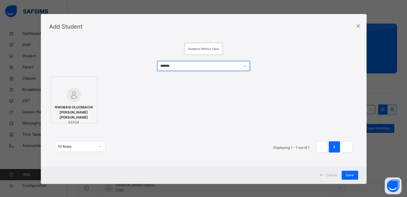
drag, startPoint x: 147, startPoint y: 62, endPoint x: 139, endPoint y: 62, distance: 8.1
click at [139, 62] on div "******* NWOBASI OLUOMACHI MARY CYNTHIA 03704 10 Rows Displaying 1 - 1 out of 1 1" at bounding box center [203, 109] width 309 height 108
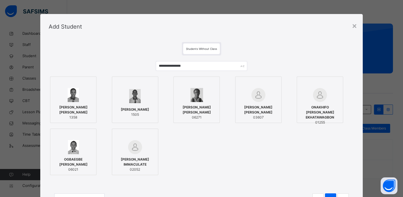
click at [322, 101] on img at bounding box center [320, 95] width 14 height 14
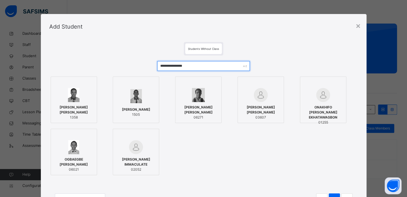
drag, startPoint x: 193, startPoint y: 65, endPoint x: 156, endPoint y: 65, distance: 37.2
click at [157, 65] on input "**********" at bounding box center [203, 66] width 93 height 10
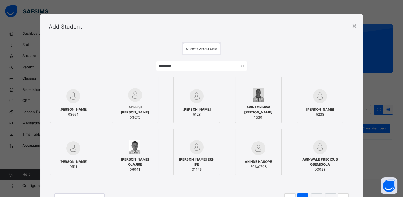
click at [76, 100] on img at bounding box center [73, 96] width 14 height 14
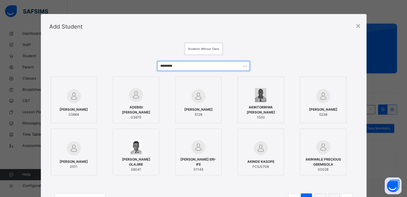
drag, startPoint x: 196, startPoint y: 67, endPoint x: 147, endPoint y: 69, distance: 49.3
click at [147, 69] on div "********* AKINWANDE AYINDE 03664 ADEBISI RAPHEAL AKINTUNDE 03675 AKINWALE ABAYO…" at bounding box center [203, 135] width 309 height 160
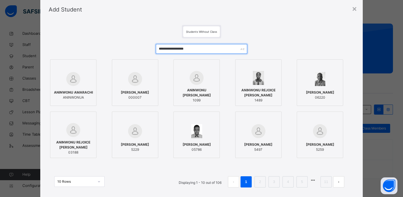
scroll to position [18, 0]
click at [181, 48] on input "**********" at bounding box center [202, 48] width 92 height 10
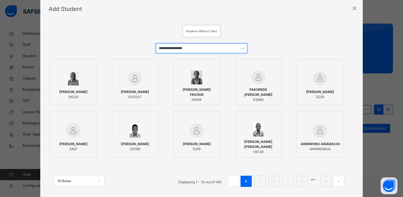
click at [198, 48] on input "**********" at bounding box center [202, 48] width 92 height 10
drag, startPoint x: 199, startPoint y: 47, endPoint x: 154, endPoint y: 46, distance: 44.8
click at [156, 46] on input "**********" at bounding box center [202, 48] width 92 height 10
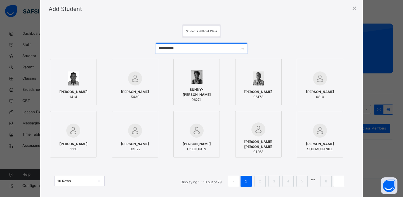
drag, startPoint x: 183, startPoint y: 49, endPoint x: 154, endPoint y: 50, distance: 28.6
click at [156, 50] on input "**********" at bounding box center [202, 48] width 92 height 10
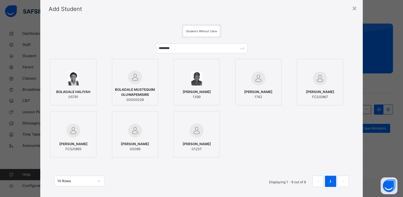
click at [132, 91] on span "BOLADALE MUSTEQUIM OLUWAPEMISIRE" at bounding box center [135, 92] width 40 height 10
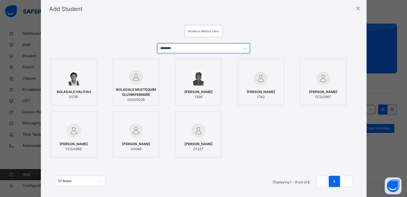
drag, startPoint x: 189, startPoint y: 46, endPoint x: 148, endPoint y: 49, distance: 41.5
click at [148, 49] on div "******** BOLADALE HALIYAH 05791 BOLADALE MUSTEQUIM OLUWAPEMISIRE 00000028 BELLO…" at bounding box center [203, 118] width 309 height 160
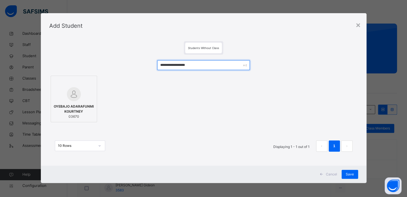
scroll to position [1, 0]
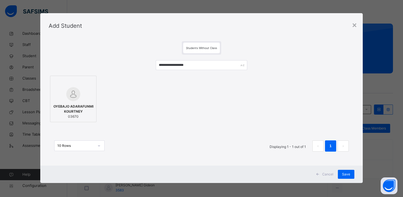
click at [67, 97] on img at bounding box center [73, 94] width 14 height 14
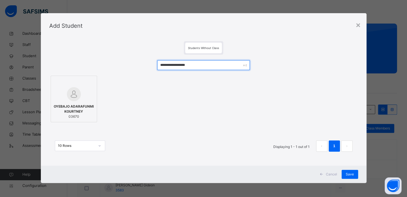
drag, startPoint x: 201, startPoint y: 66, endPoint x: 153, endPoint y: 70, distance: 48.0
click at [153, 70] on div "**********" at bounding box center [203, 109] width 309 height 108
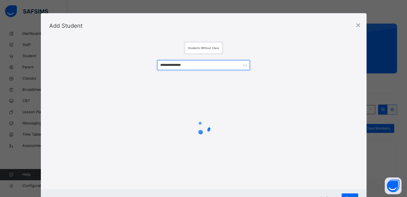
type input "**********"
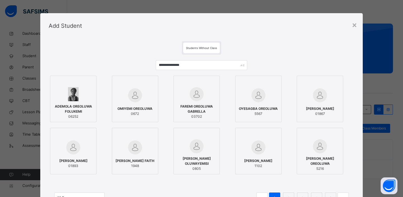
click at [195, 96] on img at bounding box center [197, 94] width 14 height 14
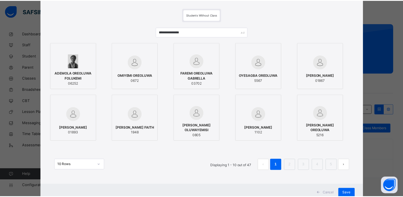
scroll to position [53, 0]
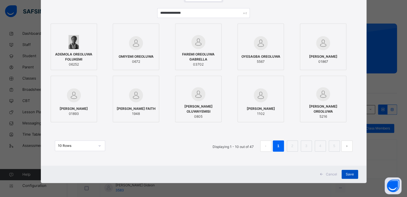
click at [350, 172] on span "Save" at bounding box center [350, 174] width 8 height 5
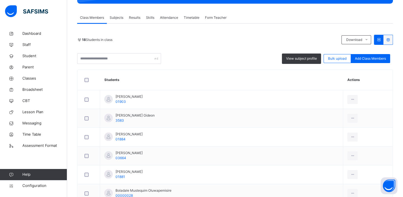
scroll to position [0, 0]
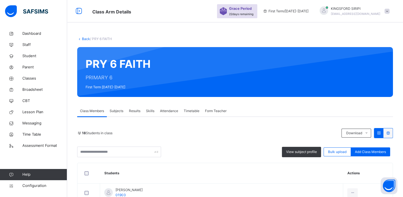
click at [86, 39] on link "Back" at bounding box center [86, 39] width 8 height 4
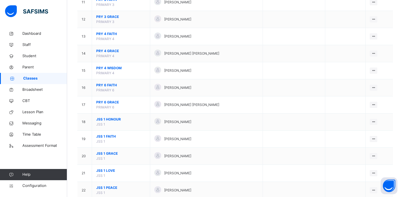
scroll to position [246, 0]
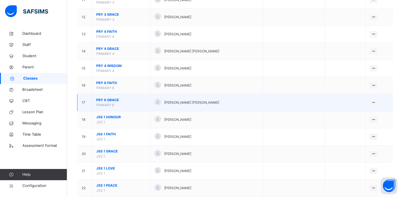
click at [108, 99] on span "PRY 6 GRACE" at bounding box center [121, 99] width 50 height 5
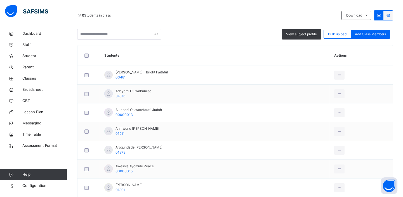
scroll to position [145, 0]
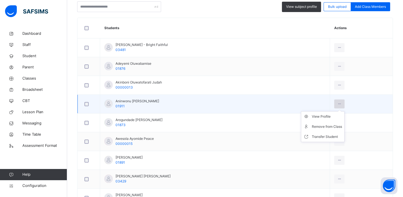
click at [341, 103] on icon at bounding box center [339, 103] width 5 height 5
click at [327, 127] on div "Remove from Class" at bounding box center [327, 127] width 30 height 6
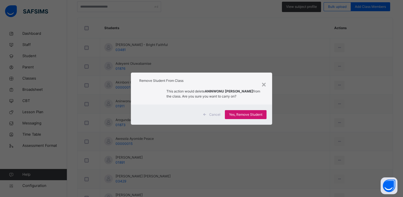
click at [253, 113] on span "Yes, Remove Student" at bounding box center [245, 114] width 33 height 5
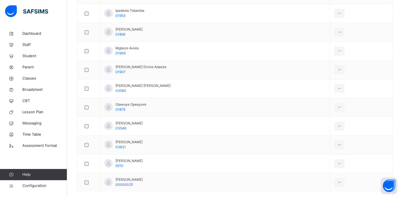
scroll to position [389, 0]
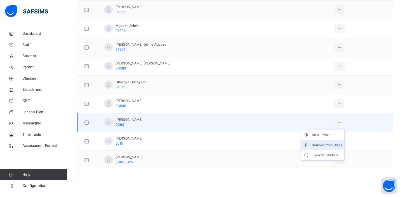
click at [330, 145] on div "Remove from Class" at bounding box center [327, 145] width 30 height 6
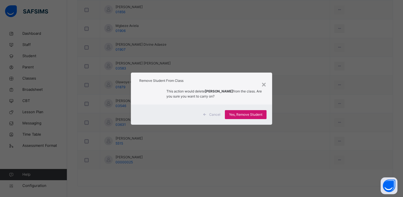
click at [249, 114] on span "Yes, Remove Student" at bounding box center [245, 114] width 33 height 5
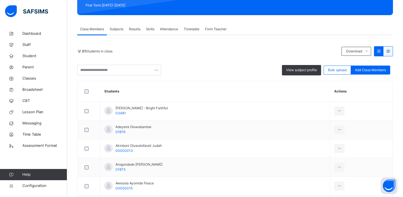
scroll to position [83, 0]
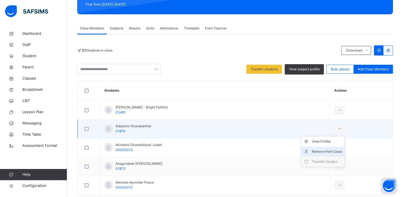
click at [333, 152] on div "Remove from Class" at bounding box center [327, 152] width 30 height 6
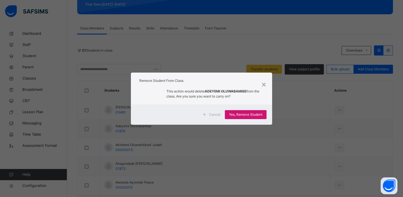
click at [249, 112] on span "Yes, Remove Student" at bounding box center [245, 114] width 33 height 5
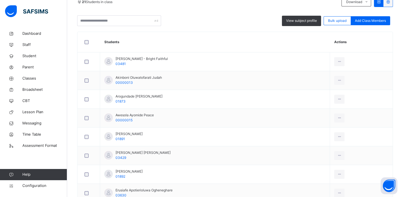
scroll to position [132, 0]
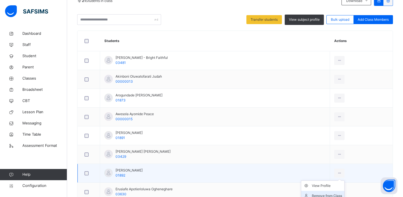
click at [330, 193] on div "Remove from Class" at bounding box center [327, 196] width 30 height 6
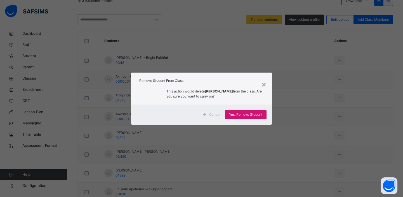
click at [244, 115] on span "Yes, Remove Student" at bounding box center [245, 114] width 33 height 5
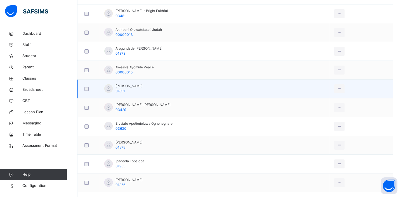
scroll to position [180, 0]
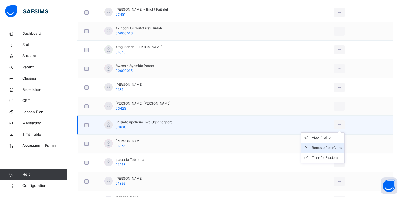
click at [327, 148] on div "Remove from Class" at bounding box center [327, 148] width 30 height 6
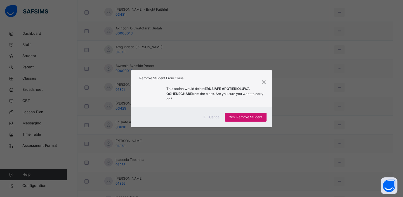
click at [240, 117] on span "Yes, Remove Student" at bounding box center [245, 116] width 33 height 5
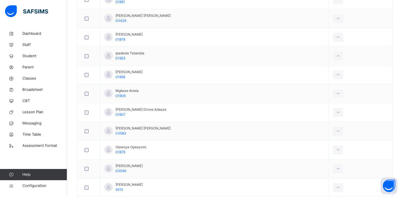
scroll to position [269, 0]
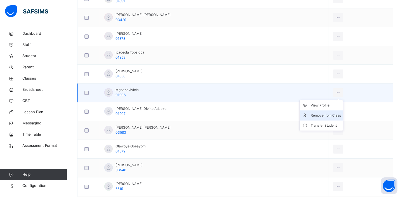
click at [324, 115] on div "Remove from Class" at bounding box center [326, 116] width 30 height 6
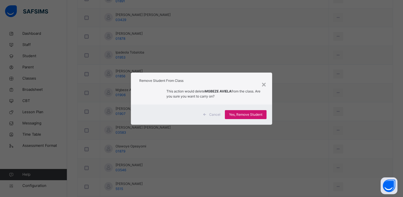
click at [253, 113] on span "Yes, Remove Student" at bounding box center [245, 114] width 33 height 5
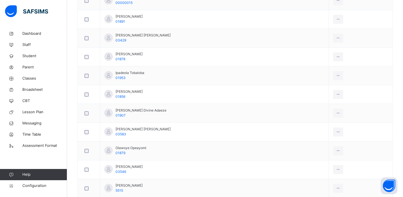
scroll to position [249, 0]
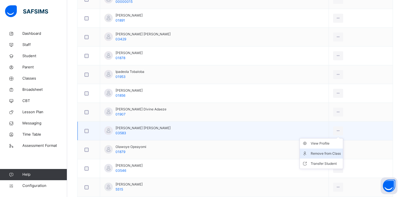
click at [319, 152] on div "Remove from Class" at bounding box center [326, 154] width 30 height 6
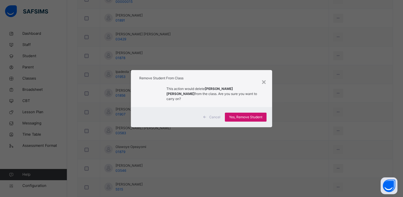
click at [240, 114] on span "Yes, Remove Student" at bounding box center [245, 116] width 33 height 5
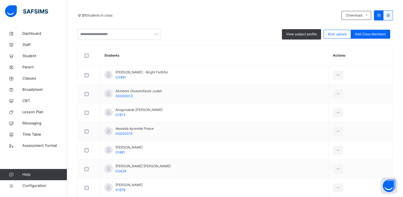
scroll to position [105, 0]
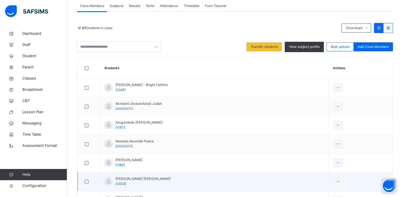
click at [86, 177] on div at bounding box center [89, 182] width 14 height 12
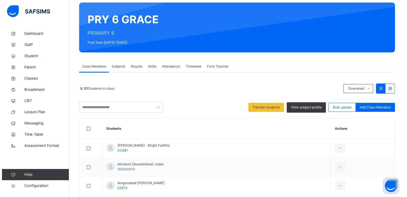
scroll to position [40, 0]
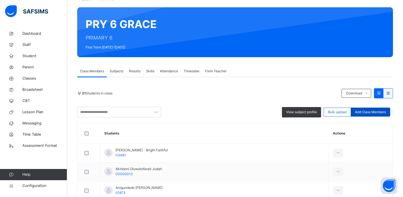
click at [367, 110] on span "Add Class Members" at bounding box center [370, 111] width 31 height 5
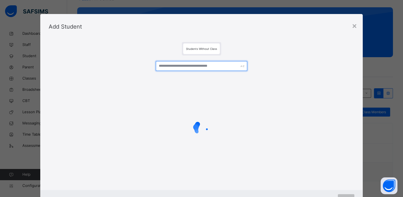
click at [205, 65] on input "text" at bounding box center [202, 66] width 92 height 10
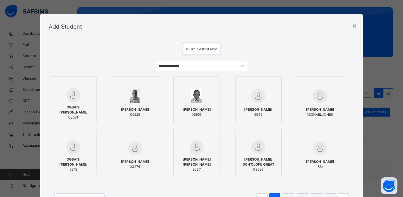
click at [67, 102] on div "OGBAISI MICHAEL OSEMUDIAMEN 03581" at bounding box center [73, 112] width 40 height 21
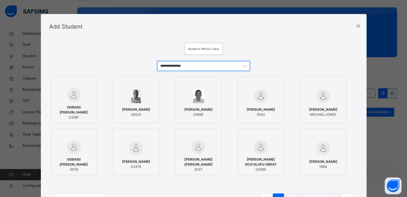
drag, startPoint x: 201, startPoint y: 64, endPoint x: 157, endPoint y: 65, distance: 43.9
click at [157, 65] on input "**********" at bounding box center [203, 66] width 93 height 10
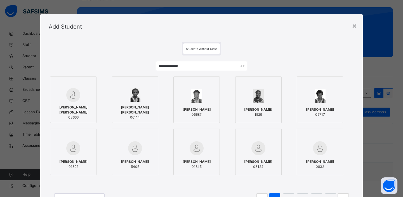
click at [77, 96] on img at bounding box center [73, 95] width 14 height 14
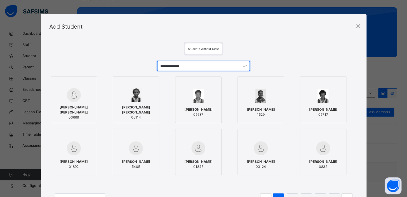
drag, startPoint x: 209, startPoint y: 67, endPoint x: 157, endPoint y: 67, distance: 52.3
click at [157, 67] on input "**********" at bounding box center [203, 66] width 93 height 10
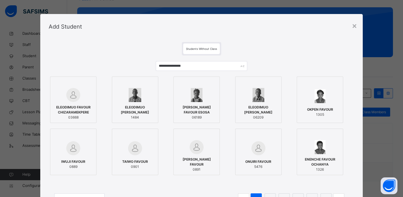
click at [62, 100] on div at bounding box center [73, 95] width 40 height 14
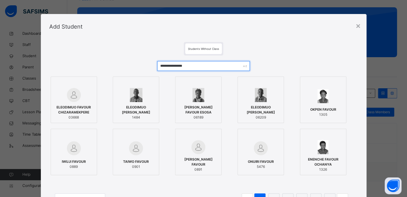
drag, startPoint x: 203, startPoint y: 66, endPoint x: 157, endPoint y: 66, distance: 46.7
click at [157, 66] on input "**********" at bounding box center [203, 66] width 93 height 10
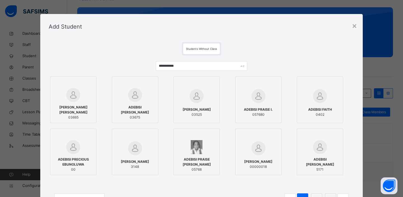
click at [72, 98] on img at bounding box center [73, 95] width 14 height 14
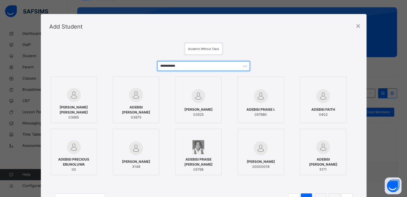
drag, startPoint x: 204, startPoint y: 68, endPoint x: 158, endPoint y: 62, distance: 47.1
click at [158, 62] on input "**********" at bounding box center [203, 66] width 93 height 10
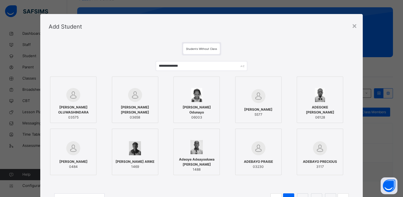
click at [73, 95] on img at bounding box center [73, 95] width 14 height 14
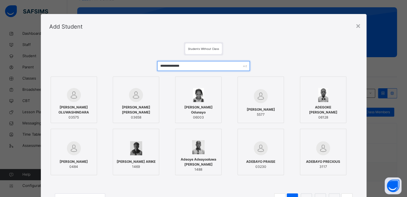
drag, startPoint x: 193, startPoint y: 64, endPoint x: 153, endPoint y: 63, distance: 40.1
click at [153, 63] on div "**********" at bounding box center [203, 135] width 309 height 160
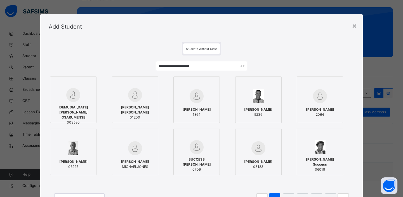
click at [71, 98] on img at bounding box center [73, 95] width 14 height 14
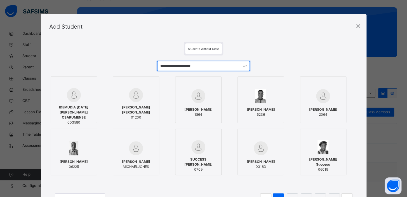
drag, startPoint x: 185, startPoint y: 67, endPoint x: 148, endPoint y: 65, distance: 37.0
click at [148, 65] on div "**********" at bounding box center [203, 135] width 309 height 160
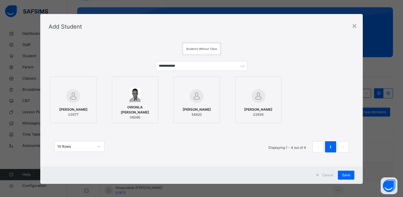
click at [80, 96] on div at bounding box center [73, 96] width 40 height 16
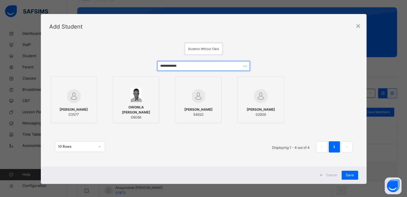
drag, startPoint x: 196, startPoint y: 66, endPoint x: 156, endPoint y: 65, distance: 39.8
click at [157, 65] on input "**********" at bounding box center [203, 66] width 93 height 10
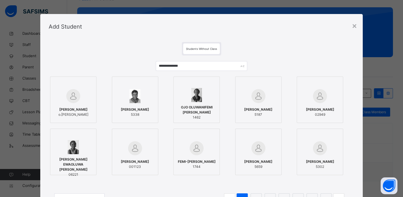
click at [77, 104] on div "OLUFEMI ESTHER OLUWAJOMILOJU o.esther" at bounding box center [73, 112] width 40 height 16
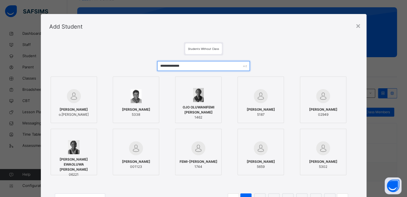
drag, startPoint x: 189, startPoint y: 66, endPoint x: 145, endPoint y: 71, distance: 44.6
click at [145, 71] on div "**********" at bounding box center [203, 135] width 309 height 160
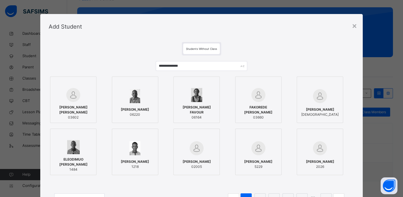
click at [69, 102] on div "LAWAL EMMANUEL OLAKUNLE 03602" at bounding box center [73, 112] width 40 height 21
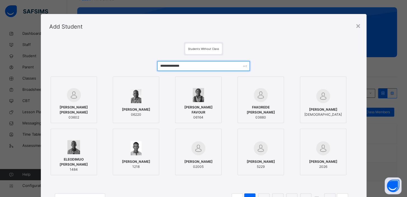
drag, startPoint x: 197, startPoint y: 64, endPoint x: 161, endPoint y: 63, distance: 35.8
click at [161, 63] on input "**********" at bounding box center [203, 66] width 93 height 10
drag, startPoint x: 157, startPoint y: 65, endPoint x: 198, endPoint y: 67, distance: 40.9
click at [198, 67] on input "**********" at bounding box center [203, 66] width 93 height 10
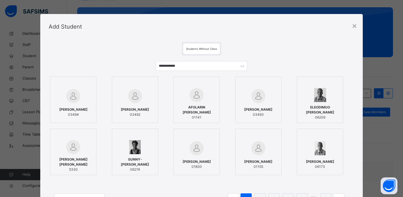
click at [82, 98] on div at bounding box center [73, 96] width 40 height 16
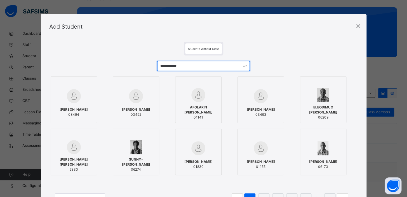
drag, startPoint x: 204, startPoint y: 66, endPoint x: 156, endPoint y: 65, distance: 48.4
click at [157, 65] on input "**********" at bounding box center [203, 66] width 93 height 10
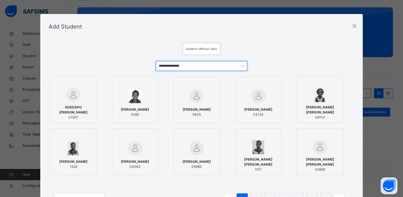
type input "**********"
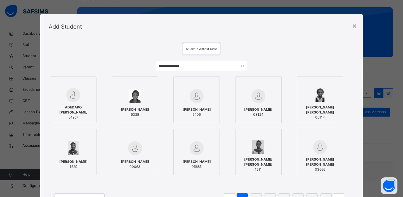
click at [72, 106] on div "ADEDAPO DEBORAH 01957" at bounding box center [73, 112] width 40 height 21
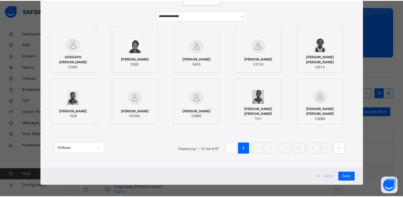
scroll to position [53, 0]
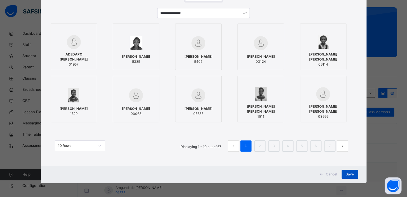
click at [350, 175] on span "Save" at bounding box center [350, 174] width 8 height 5
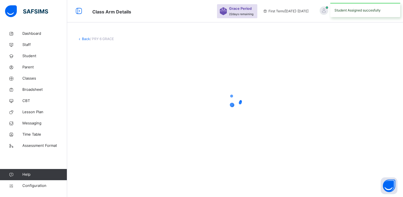
scroll to position [0, 0]
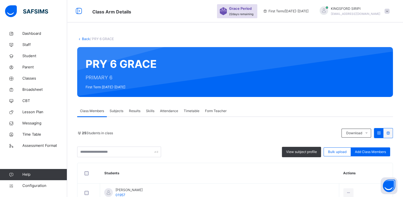
click at [86, 39] on link "Back" at bounding box center [86, 39] width 8 height 4
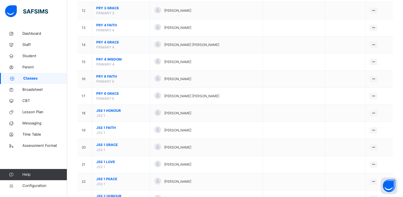
scroll to position [254, 0]
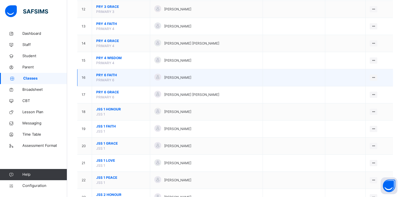
click at [112, 76] on span "PRY 6 FAITH" at bounding box center [121, 74] width 50 height 5
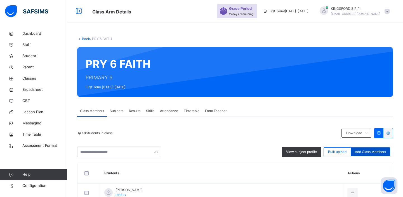
click at [365, 151] on span "Add Class Members" at bounding box center [370, 151] width 31 height 5
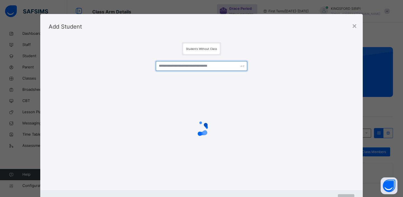
click at [196, 67] on input "text" at bounding box center [202, 66] width 92 height 10
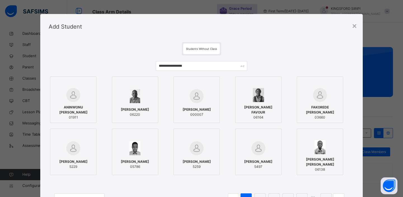
click at [74, 101] on img at bounding box center [73, 95] width 14 height 14
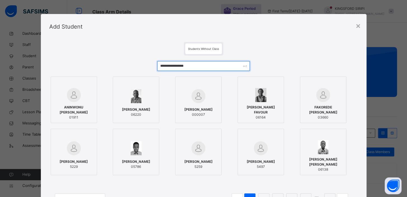
drag, startPoint x: 212, startPoint y: 65, endPoint x: 155, endPoint y: 68, distance: 57.5
click at [155, 68] on div "**********" at bounding box center [203, 135] width 309 height 160
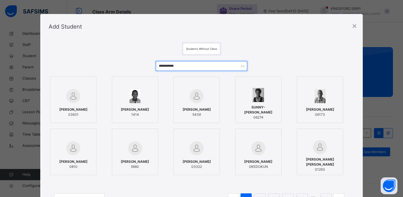
type input "**********"
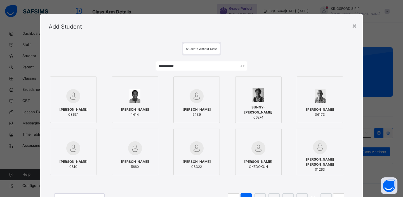
click at [72, 104] on div "ORJI DANIEL IFECHUKWU 03631" at bounding box center [73, 112] width 40 height 16
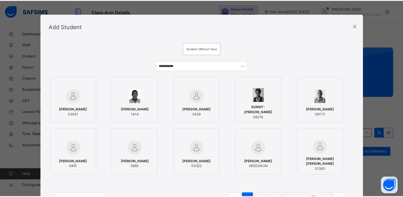
scroll to position [53, 0]
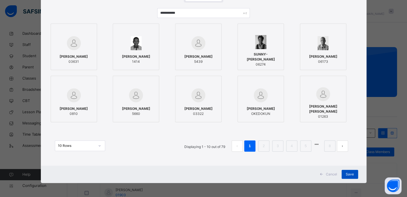
click at [350, 174] on span "Save" at bounding box center [350, 174] width 8 height 5
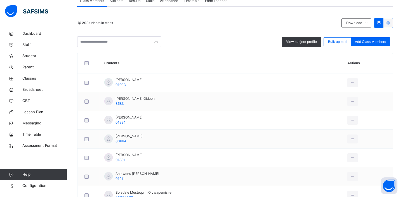
scroll to position [0, 0]
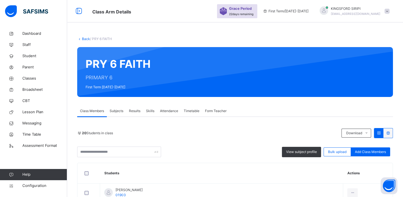
click at [86, 39] on link "Back" at bounding box center [86, 39] width 8 height 4
